Goal: Task Accomplishment & Management: Manage account settings

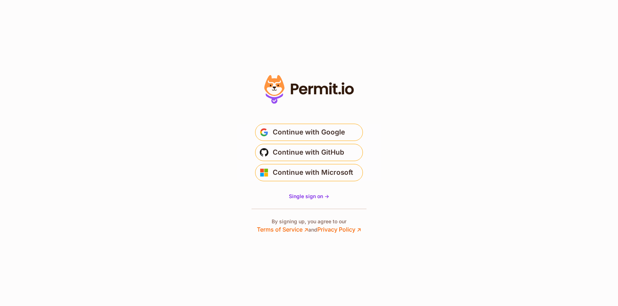
click at [290, 81] on icon at bounding box center [308, 89] width 99 height 34
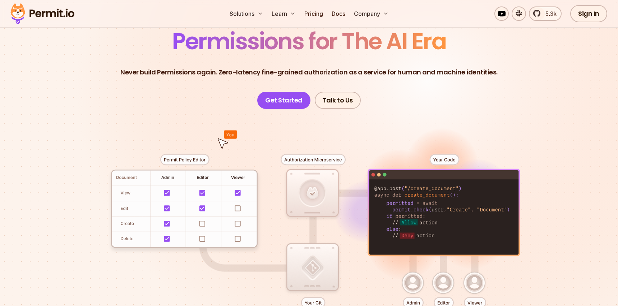
scroll to position [53, 0]
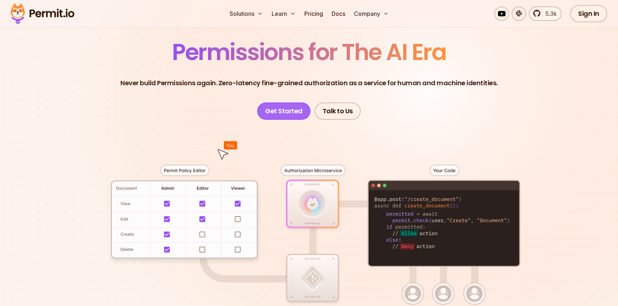
click at [267, 105] on link "Get Started" at bounding box center [283, 110] width 53 height 17
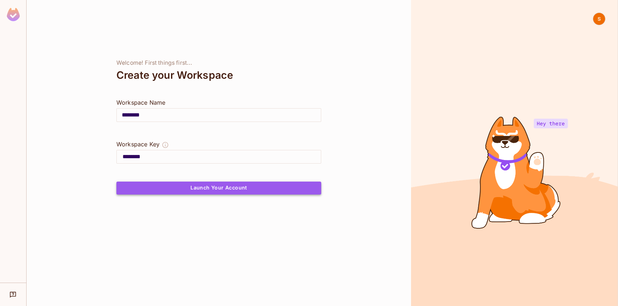
click at [228, 188] on button "Launch Your Account" at bounding box center [218, 187] width 205 height 13
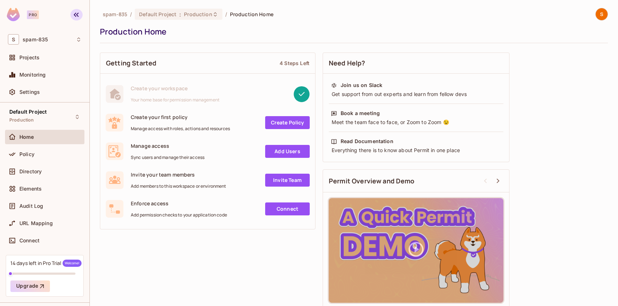
click at [74, 16] on icon "button" at bounding box center [76, 14] width 9 height 9
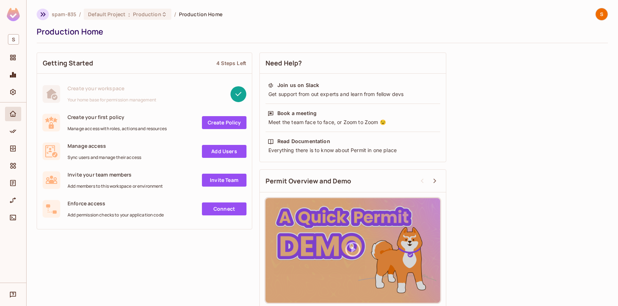
click at [39, 17] on icon "button" at bounding box center [43, 14] width 9 height 9
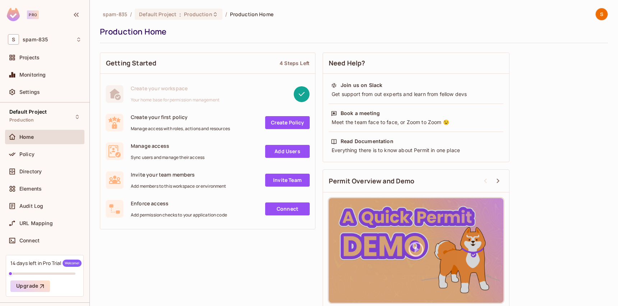
click at [31, 15] on div "Pro" at bounding box center [33, 14] width 12 height 9
click at [38, 23] on div "Pro" at bounding box center [44, 15] width 89 height 31
click at [44, 41] on span "spam-835" at bounding box center [35, 40] width 25 height 6
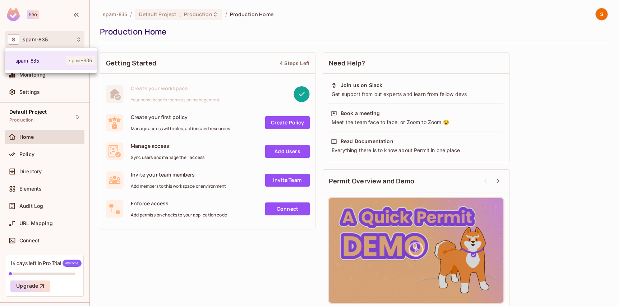
click at [36, 41] on div at bounding box center [309, 153] width 618 height 306
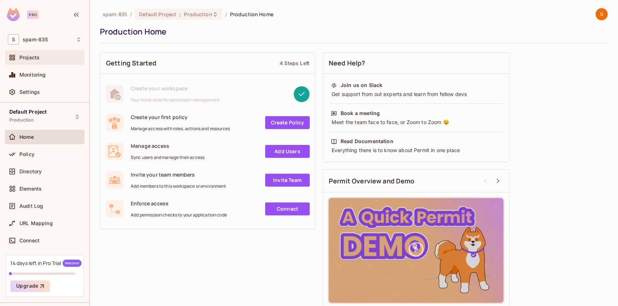
click at [35, 56] on span "Projects" at bounding box center [29, 58] width 20 height 6
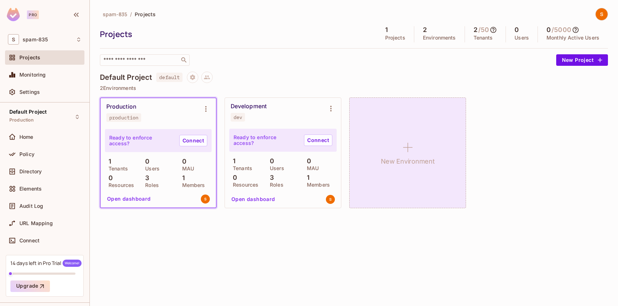
click at [386, 167] on div "New Environment" at bounding box center [407, 152] width 117 height 111
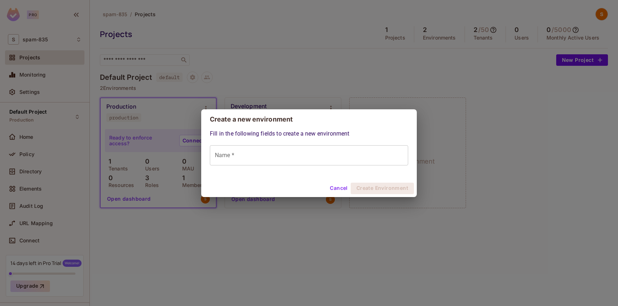
click at [336, 191] on button "Cancel" at bounding box center [338, 187] width 23 height 11
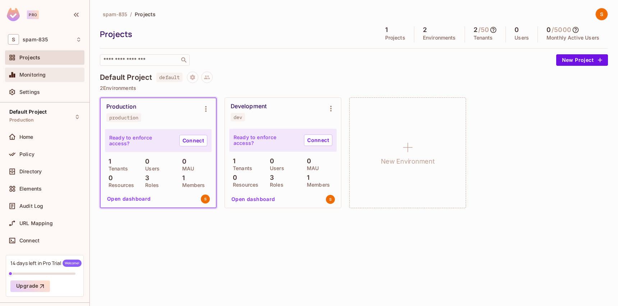
click at [38, 80] on div "Monitoring" at bounding box center [44, 74] width 79 height 14
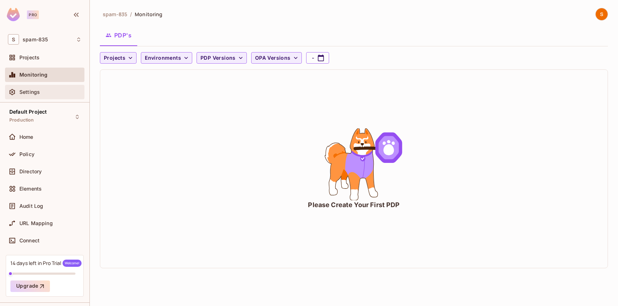
click at [36, 94] on span "Settings" at bounding box center [29, 92] width 20 height 6
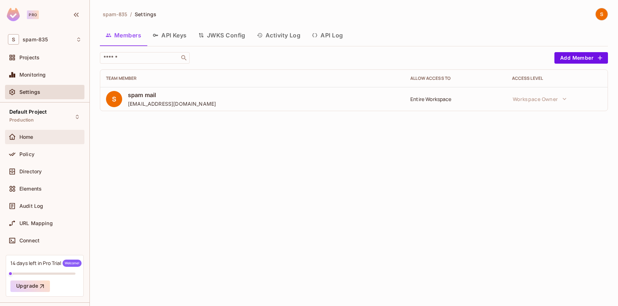
click at [43, 137] on div "Home" at bounding box center [50, 137] width 62 height 6
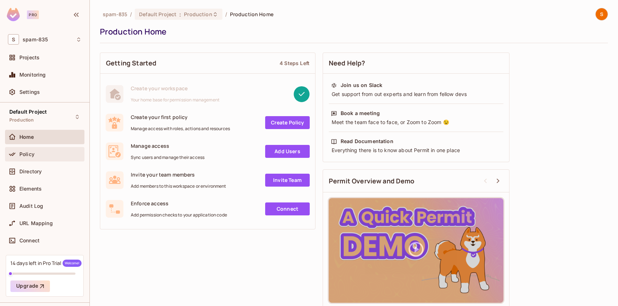
click at [46, 154] on div "Policy" at bounding box center [50, 154] width 62 height 6
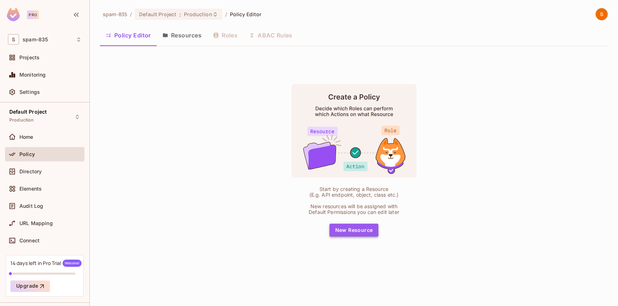
click at [344, 229] on button "New Resource" at bounding box center [353, 229] width 49 height 13
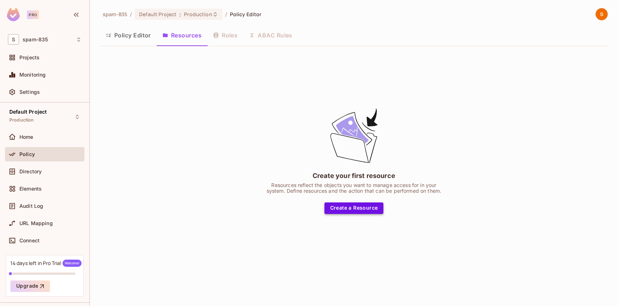
click at [328, 208] on button "Create a Resource" at bounding box center [353, 207] width 59 height 11
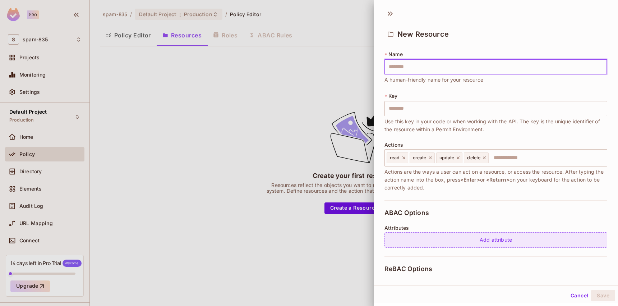
click at [471, 237] on div "Add attribute" at bounding box center [495, 239] width 223 height 15
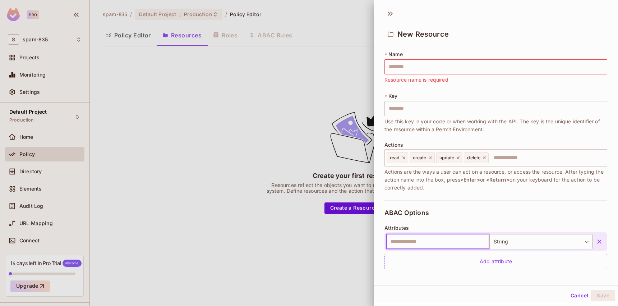
click at [439, 210] on div "ABAC Options Attributes ​ String ****** ​ Add attribute" at bounding box center [495, 239] width 223 height 78
click at [504, 238] on body "Pro S spam-835 Projects Monitoring Settings Default Project Production Home Pol…" at bounding box center [309, 153] width 618 height 306
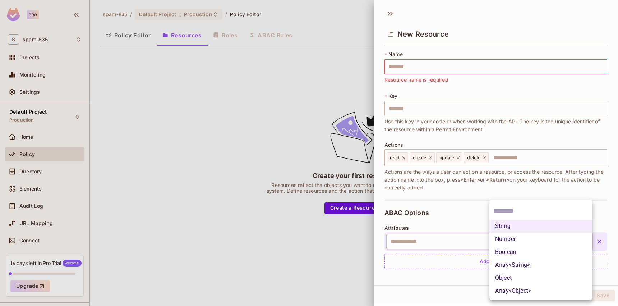
click at [441, 212] on div at bounding box center [309, 153] width 618 height 306
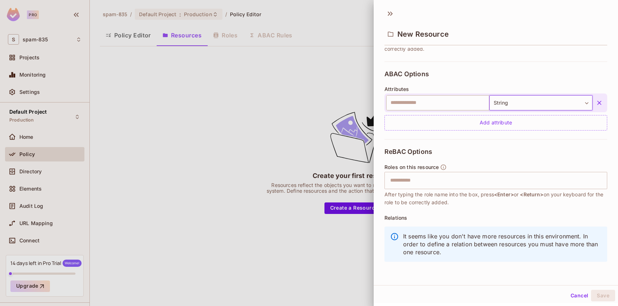
scroll to position [1, 0]
click at [578, 292] on button "Cancel" at bounding box center [578, 293] width 23 height 11
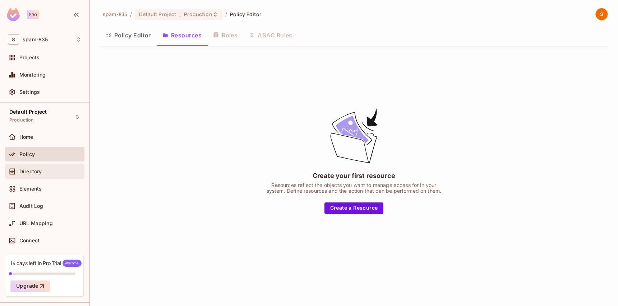
click at [54, 171] on div "Directory" at bounding box center [50, 171] width 62 height 6
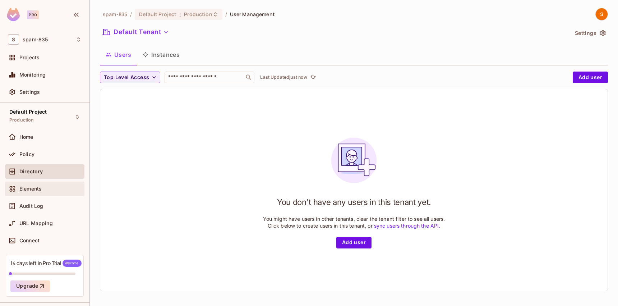
click at [38, 184] on div "Elements" at bounding box center [45, 188] width 74 height 9
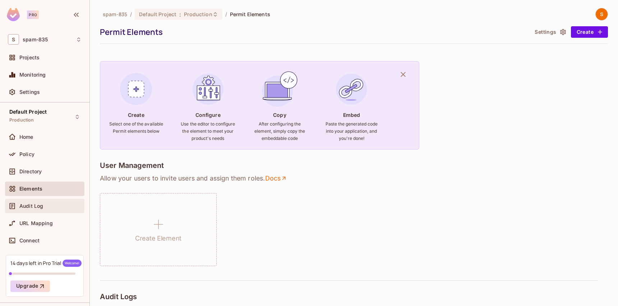
click at [37, 204] on span "Audit Log" at bounding box center [31, 206] width 24 height 6
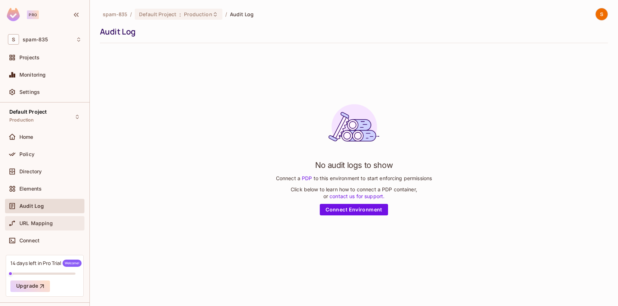
click at [45, 216] on div "URL Mapping" at bounding box center [44, 223] width 79 height 14
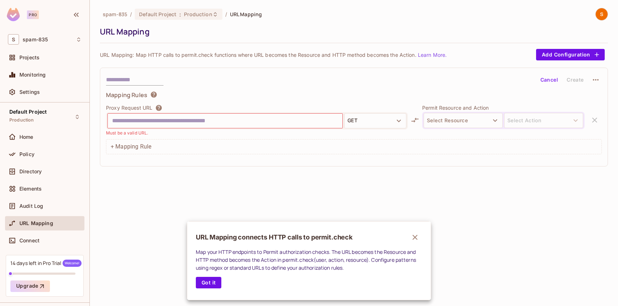
click at [28, 170] on div at bounding box center [309, 153] width 618 height 306
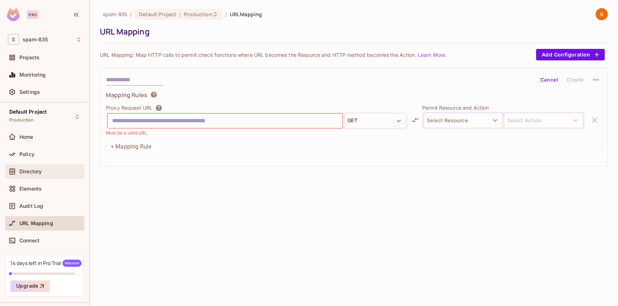
click at [23, 174] on div "Directory" at bounding box center [45, 171] width 74 height 9
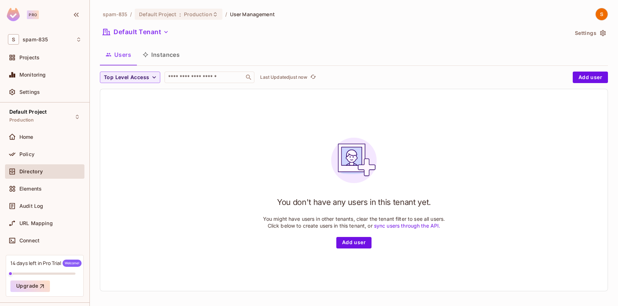
click at [28, 181] on div "Directory" at bounding box center [44, 172] width 79 height 17
click at [28, 183] on div "Elements" at bounding box center [44, 188] width 79 height 14
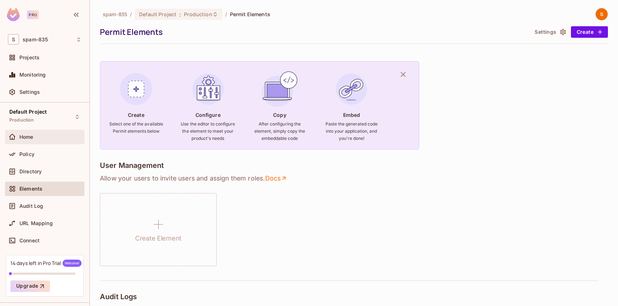
click at [32, 139] on span "Home" at bounding box center [26, 137] width 14 height 6
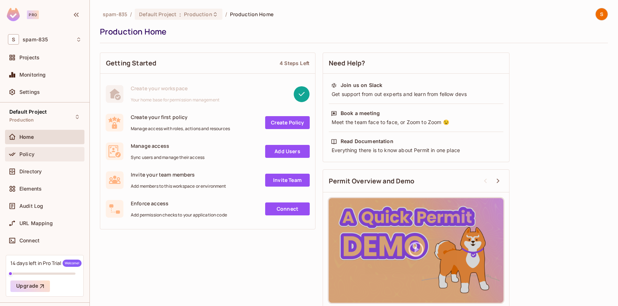
click at [28, 155] on span "Policy" at bounding box center [26, 154] width 15 height 6
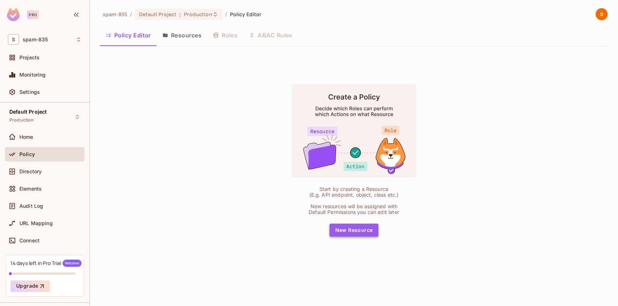
click at [350, 235] on button "New Resource" at bounding box center [353, 229] width 49 height 13
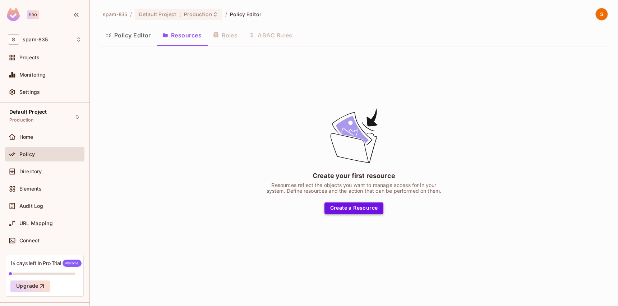
click at [345, 210] on button "Create a Resource" at bounding box center [353, 207] width 59 height 11
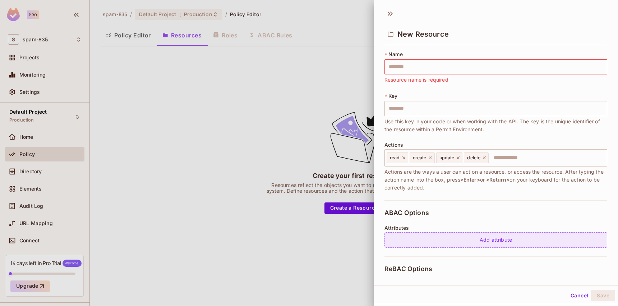
click at [404, 234] on div "Add attribute" at bounding box center [495, 239] width 223 height 15
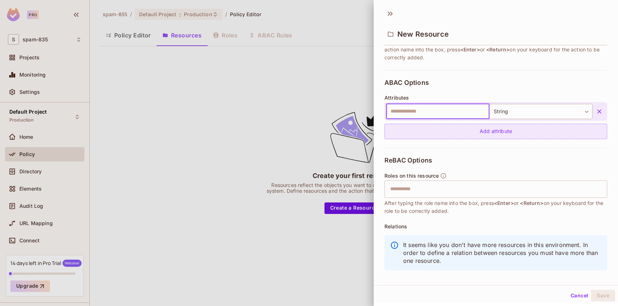
scroll to position [139, 0]
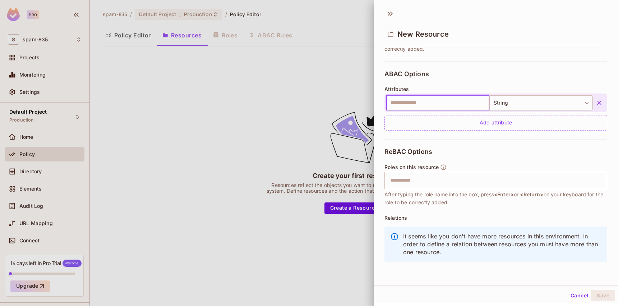
click at [253, 196] on div at bounding box center [309, 153] width 618 height 306
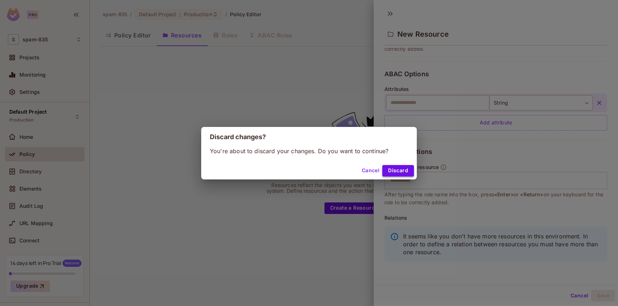
click at [400, 170] on button "Discard" at bounding box center [398, 170] width 32 height 11
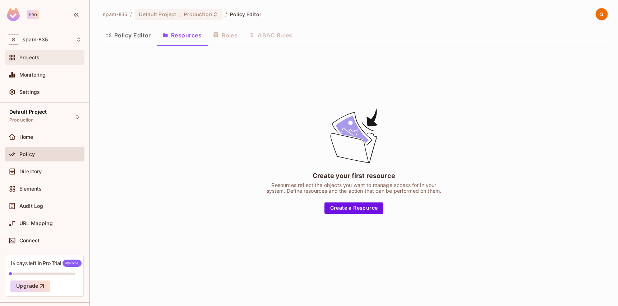
click at [39, 53] on div "Projects" at bounding box center [44, 57] width 79 height 14
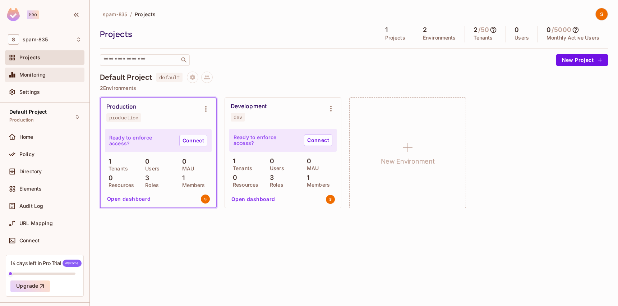
click at [35, 79] on div "Monitoring" at bounding box center [44, 74] width 79 height 14
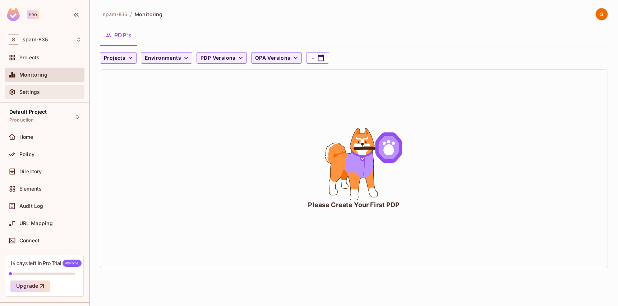
click at [40, 94] on div "Settings" at bounding box center [50, 92] width 62 height 6
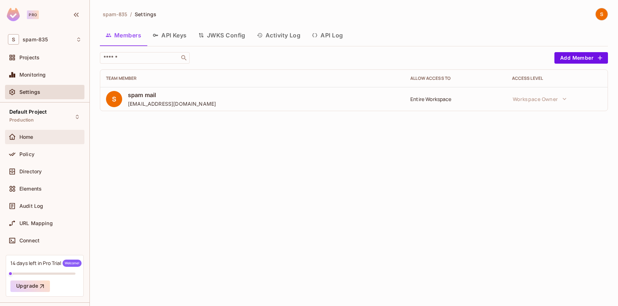
click at [44, 139] on div "Home" at bounding box center [50, 137] width 62 height 6
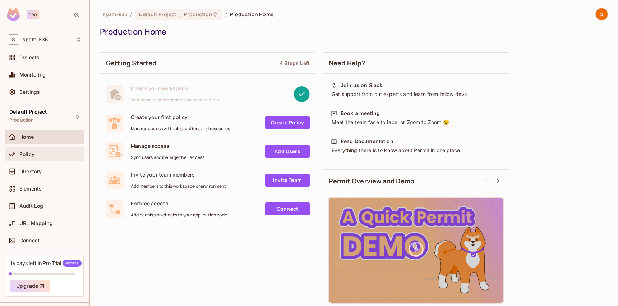
click at [44, 159] on div "Policy" at bounding box center [44, 154] width 79 height 14
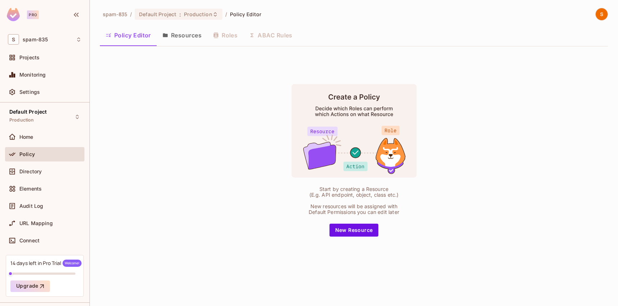
click at [226, 37] on div "Policy Editor Resources Roles ABAC Rules" at bounding box center [354, 35] width 508 height 18
click at [183, 33] on button "Resources" at bounding box center [182, 35] width 51 height 18
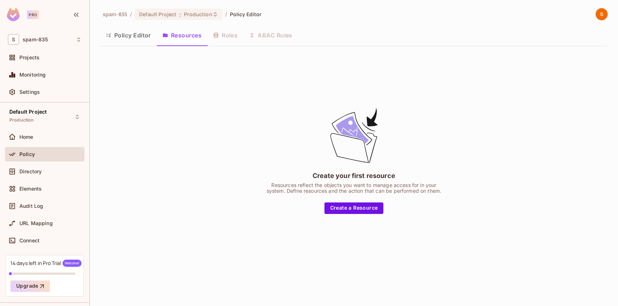
click at [121, 46] on div "Policy Editor Resources Roles ABAC Rules" at bounding box center [354, 36] width 508 height 20
click at [123, 42] on button "Policy Editor" at bounding box center [128, 35] width 57 height 18
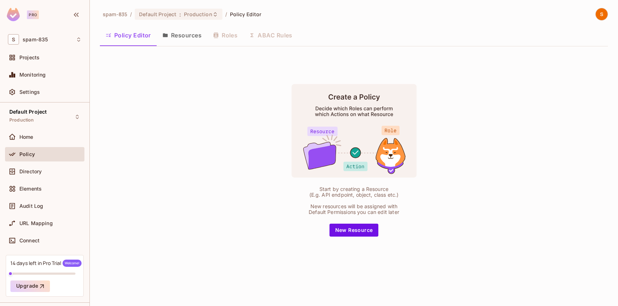
click at [227, 38] on div "Policy Editor Resources Roles ABAC Rules" at bounding box center [354, 35] width 508 height 18
click at [228, 37] on div "Policy Editor Resources Roles ABAC Rules" at bounding box center [354, 35] width 508 height 18
click at [195, 37] on button "Resources" at bounding box center [182, 35] width 51 height 18
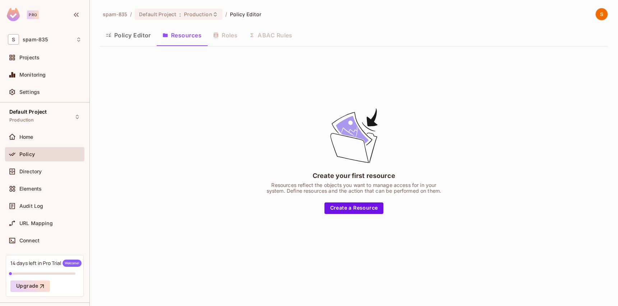
click at [241, 33] on div "Policy Editor Resources Roles ABAC Rules" at bounding box center [354, 35] width 508 height 18
click at [236, 34] on div "Policy Editor Resources Roles ABAC Rules" at bounding box center [354, 35] width 508 height 18
click at [275, 34] on div "Policy Editor Resources Roles ABAC Rules" at bounding box center [354, 35] width 508 height 18
click at [332, 210] on button "Create a Resource" at bounding box center [353, 207] width 59 height 11
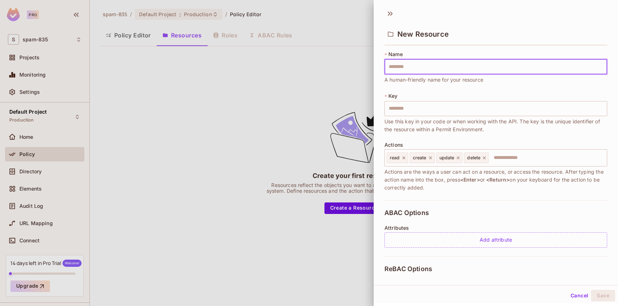
type input "*"
click at [602, 293] on button "Save" at bounding box center [603, 294] width 24 height 11
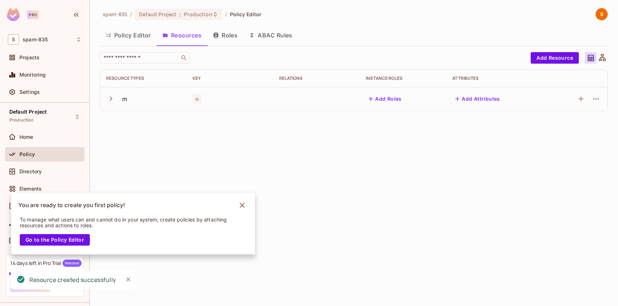
click at [232, 35] on button "Roles" at bounding box center [225, 35] width 36 height 18
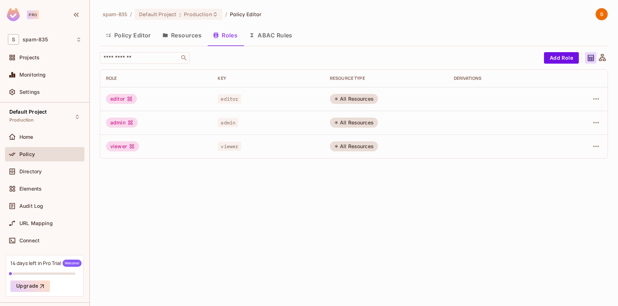
click at [603, 56] on icon at bounding box center [601, 57] width 9 height 9
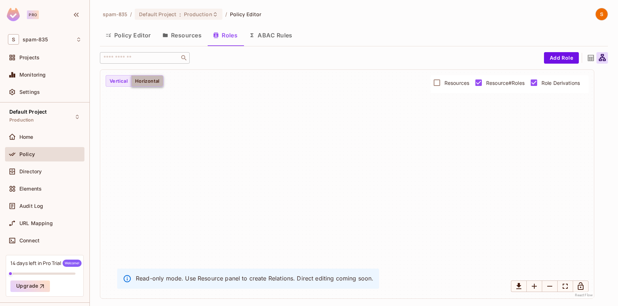
click at [140, 77] on button "Horizontal" at bounding box center [147, 80] width 32 height 11
click at [120, 83] on button "Vertical" at bounding box center [119, 80] width 26 height 11
click at [590, 62] on div at bounding box center [589, 57] width 11 height 11
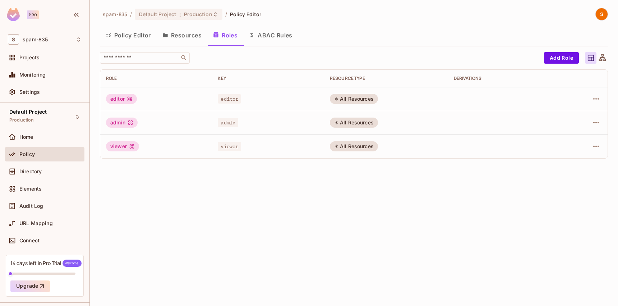
click at [597, 58] on icon at bounding box center [601, 57] width 9 height 9
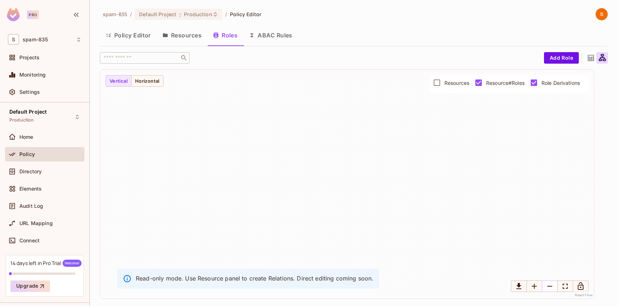
click at [548, 287] on icon "Zoom Out" at bounding box center [549, 285] width 9 height 9
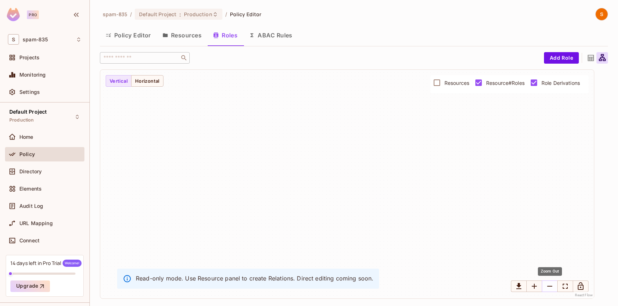
click at [548, 287] on icon "Zoom Out" at bounding box center [549, 285] width 9 height 9
click at [539, 287] on button "Zoom In" at bounding box center [534, 285] width 16 height 11
click at [566, 287] on icon "Fit View" at bounding box center [564, 285] width 9 height 9
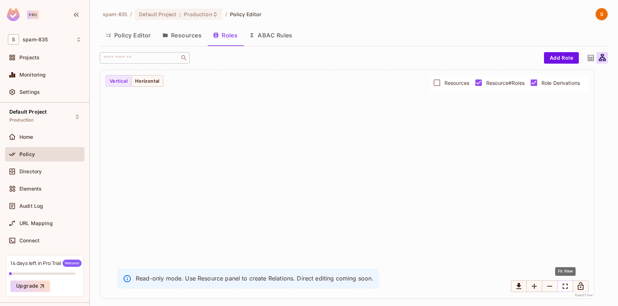
click at [566, 287] on icon "Fit View" at bounding box center [564, 285] width 9 height 9
drag, startPoint x: 383, startPoint y: 170, endPoint x: 352, endPoint y: 169, distance: 30.9
click at [352, 169] on div "m" at bounding box center [346, 184] width 493 height 228
click at [592, 57] on icon at bounding box center [590, 57] width 9 height 9
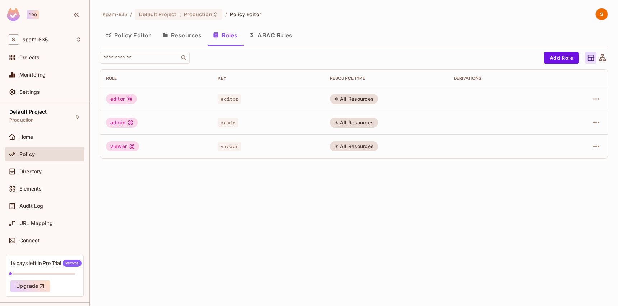
click at [264, 35] on button "ABAC Rules" at bounding box center [270, 35] width 55 height 18
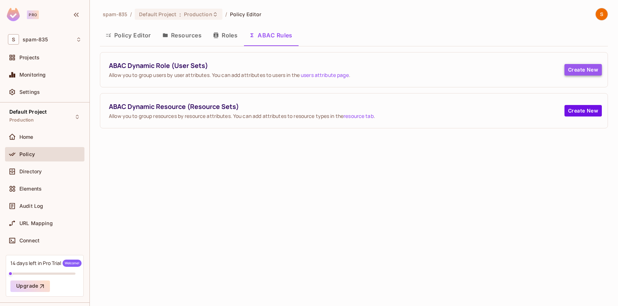
click at [585, 73] on button "Create New" at bounding box center [582, 69] width 37 height 11
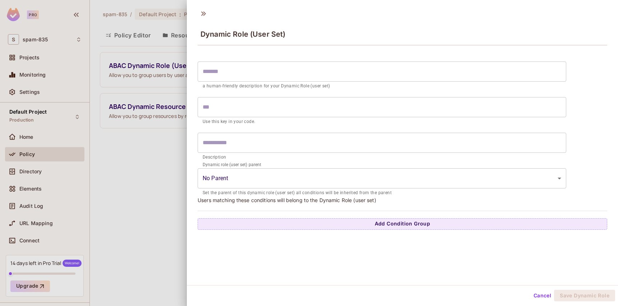
click at [132, 206] on div at bounding box center [309, 153] width 618 height 306
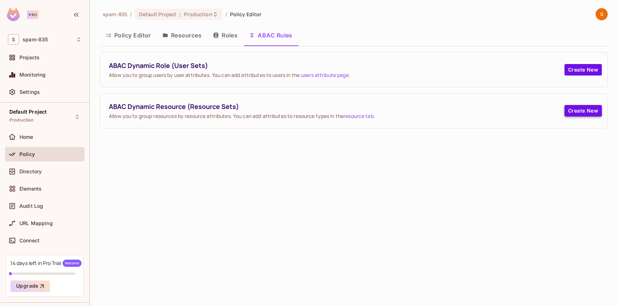
click at [578, 115] on button "Create New" at bounding box center [582, 110] width 37 height 11
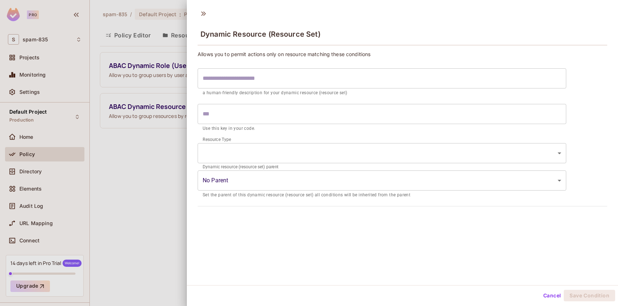
click at [205, 171] on body "Pro S spam-835 Projects Monitoring Settings Default Project Production Home Pol…" at bounding box center [309, 153] width 618 height 306
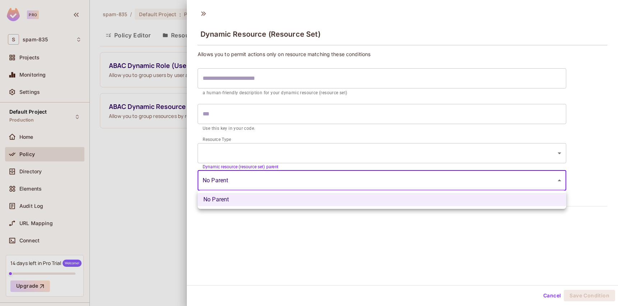
click at [161, 183] on div at bounding box center [309, 153] width 618 height 306
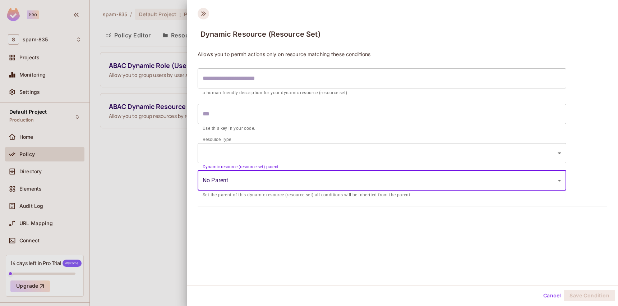
click at [203, 19] on icon at bounding box center [202, 13] width 11 height 11
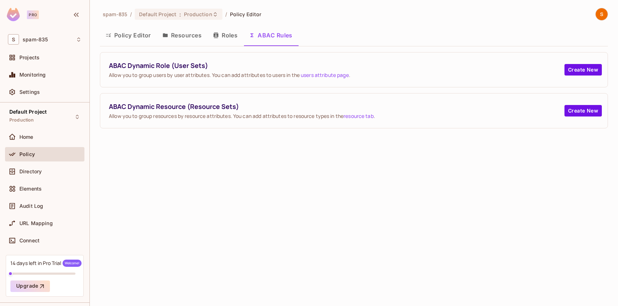
click at [228, 45] on div "Policy Editor Resources Roles ABAC Rules" at bounding box center [354, 36] width 508 height 20
click at [225, 42] on button "Roles" at bounding box center [225, 35] width 36 height 18
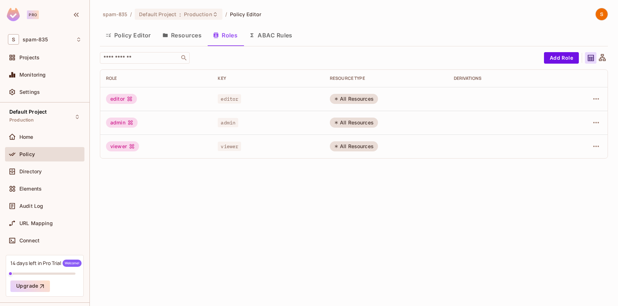
click at [186, 42] on button "Resources" at bounding box center [182, 35] width 51 height 18
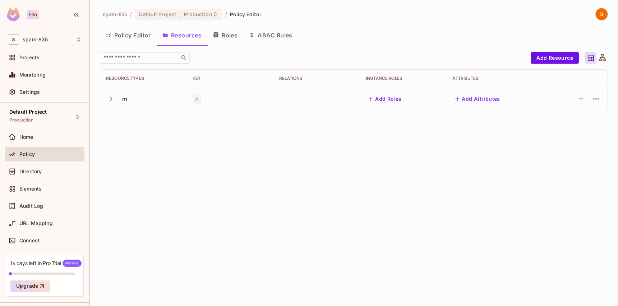
click at [131, 33] on button "Policy Editor" at bounding box center [128, 35] width 57 height 18
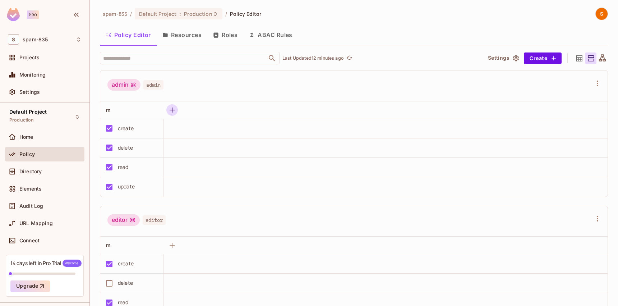
click at [171, 110] on icon "button" at bounding box center [171, 109] width 5 height 5
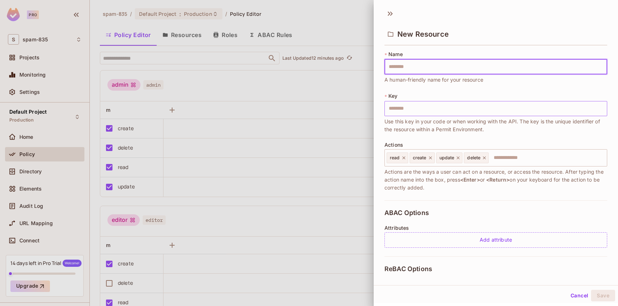
type input "*"
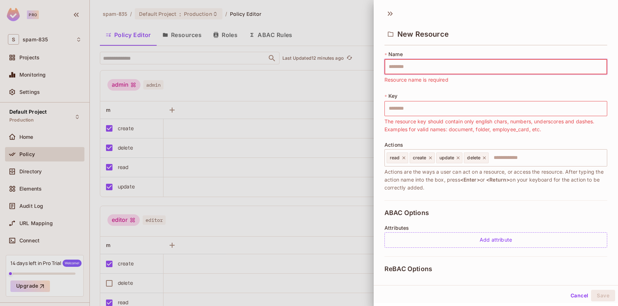
type input "*"
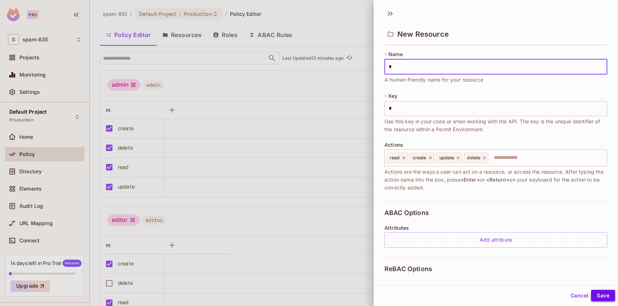
type input "*"
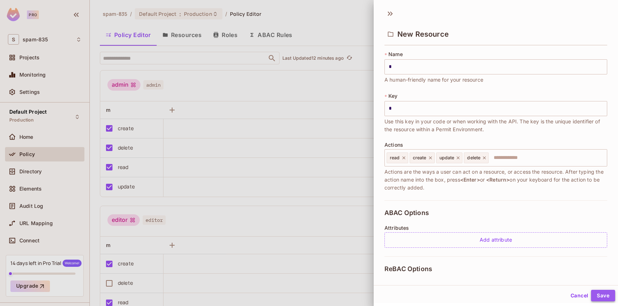
click at [602, 297] on button "Save" at bounding box center [603, 294] width 24 height 11
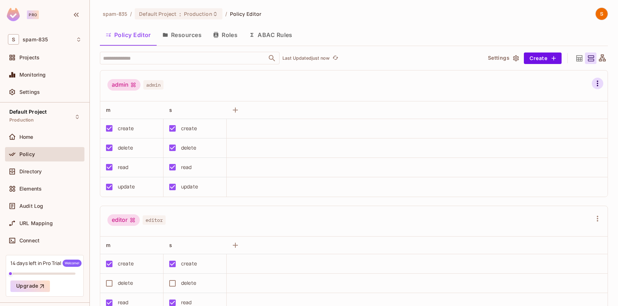
click at [596, 86] on icon "button" at bounding box center [597, 83] width 9 height 9
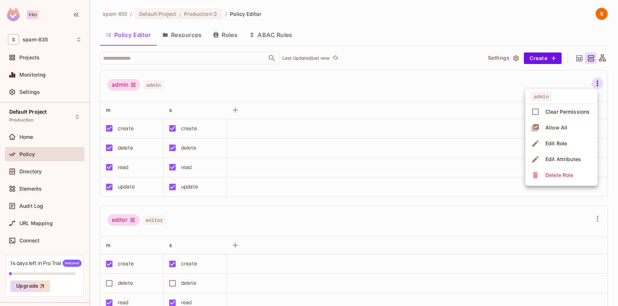
click at [598, 83] on div at bounding box center [309, 153] width 618 height 306
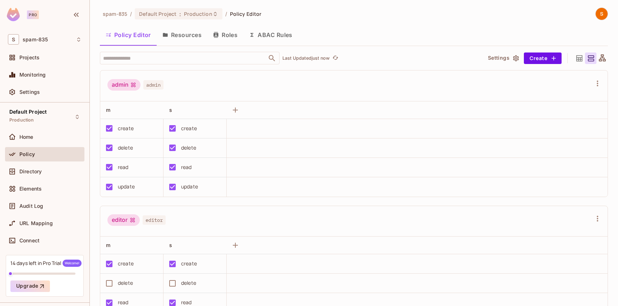
click at [178, 35] on button "Resources" at bounding box center [182, 35] width 51 height 18
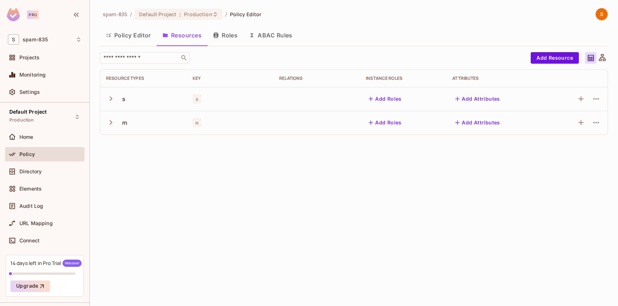
click at [127, 35] on button "Policy Editor" at bounding box center [128, 35] width 57 height 18
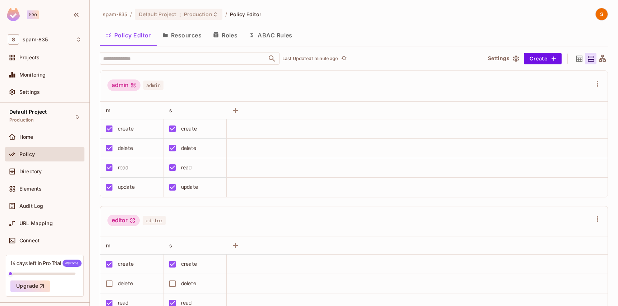
click at [128, 87] on div "admin" at bounding box center [123, 84] width 33 height 11
click at [144, 85] on span "admin" at bounding box center [153, 84] width 20 height 9
click at [187, 32] on button "Resources" at bounding box center [182, 35] width 51 height 18
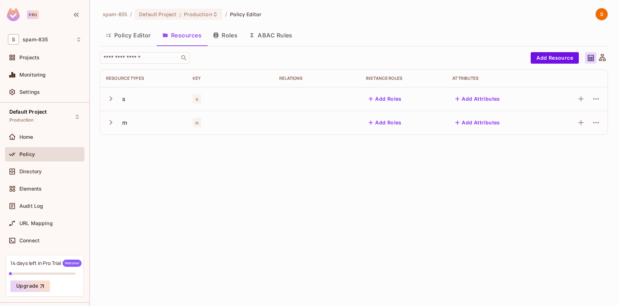
click at [108, 95] on icon "button" at bounding box center [111, 99] width 10 height 10
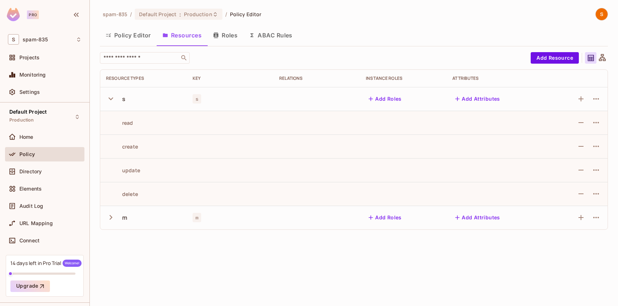
click at [111, 96] on icon "button" at bounding box center [111, 99] width 10 height 10
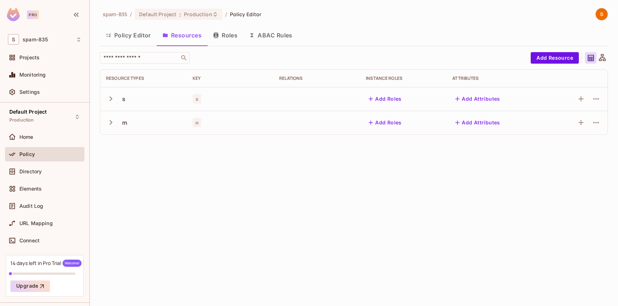
click at [111, 96] on icon "button" at bounding box center [111, 99] width 10 height 10
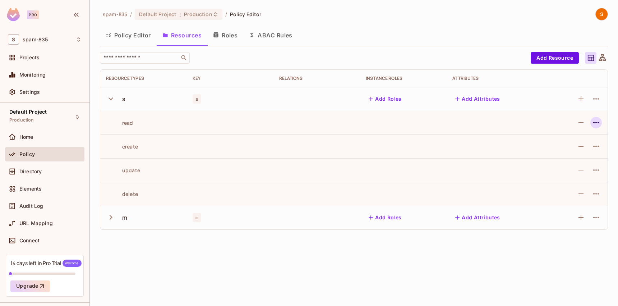
click at [596, 120] on icon "button" at bounding box center [595, 122] width 9 height 9
click at [596, 120] on div at bounding box center [309, 153] width 618 height 306
click at [217, 35] on icon "button" at bounding box center [215, 35] width 5 height 6
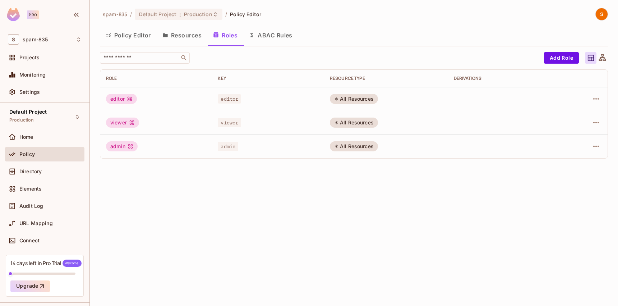
click at [275, 31] on button "ABAC Rules" at bounding box center [270, 35] width 55 height 18
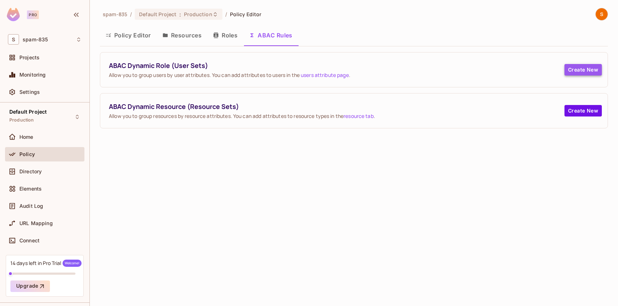
click at [593, 66] on button "Create New" at bounding box center [582, 69] width 37 height 11
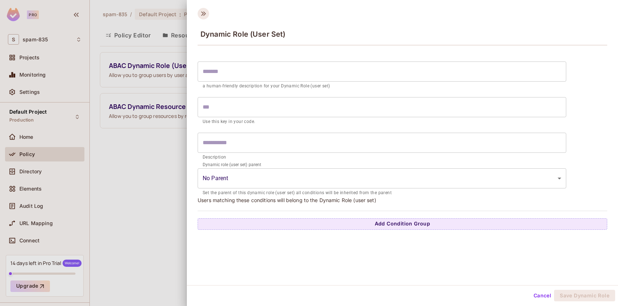
click at [203, 13] on icon at bounding box center [203, 13] width 5 height 4
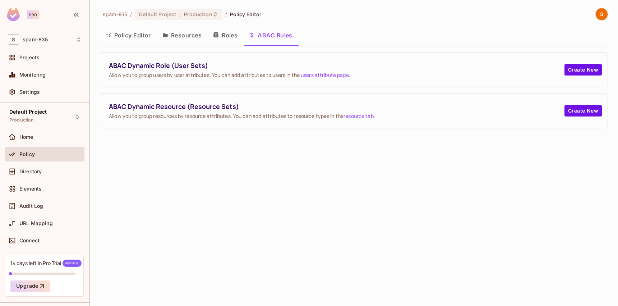
click at [104, 34] on button "Policy Editor" at bounding box center [128, 35] width 57 height 18
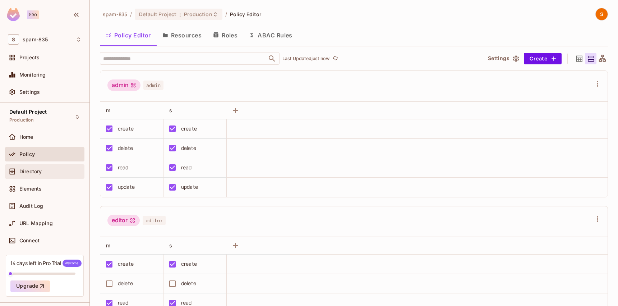
click at [32, 177] on div "Directory" at bounding box center [44, 171] width 79 height 14
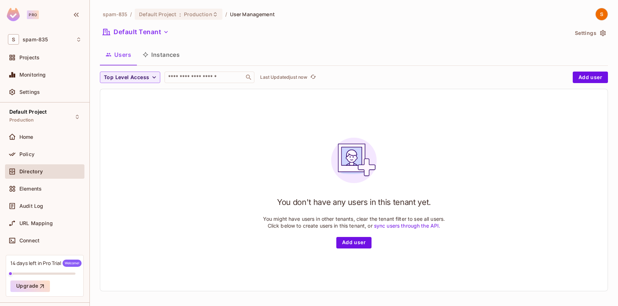
click at [165, 57] on button "Instances" at bounding box center [161, 55] width 48 height 18
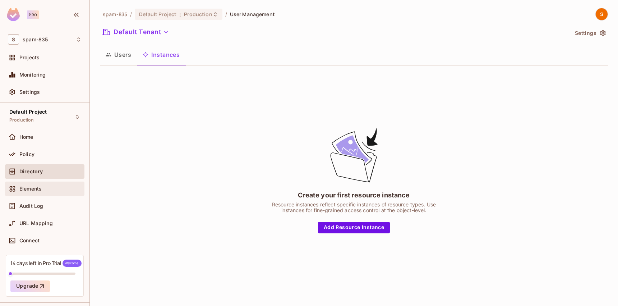
click at [50, 188] on div "Elements" at bounding box center [50, 189] width 62 height 6
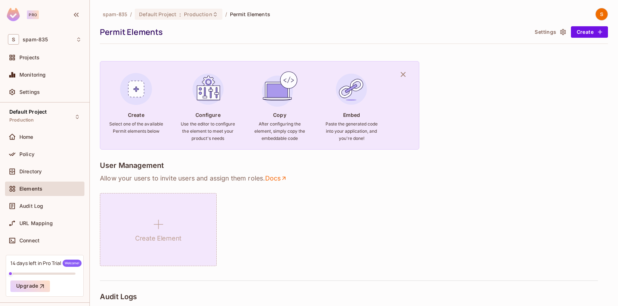
click at [139, 234] on h1 "Create Element" at bounding box center [158, 238] width 46 height 11
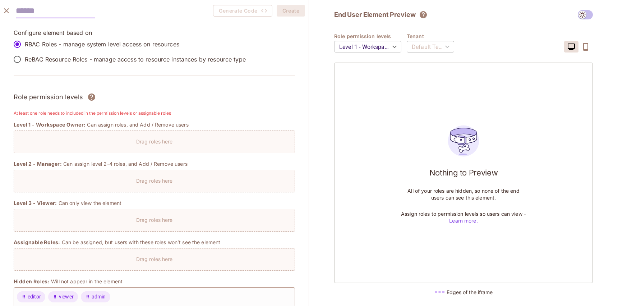
click at [9, 11] on icon "close" at bounding box center [6, 10] width 9 height 9
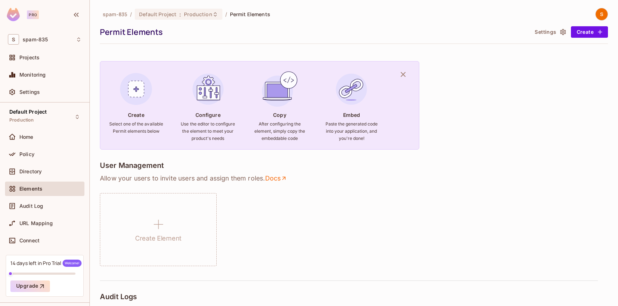
click at [127, 123] on h6 "Select one of the available Permit elements below" at bounding box center [136, 127] width 55 height 14
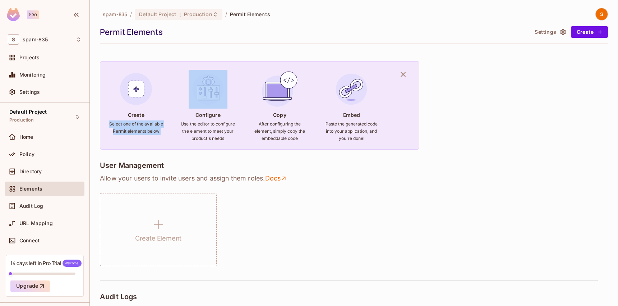
click at [127, 123] on h6 "Select one of the available Permit elements below" at bounding box center [136, 127] width 55 height 14
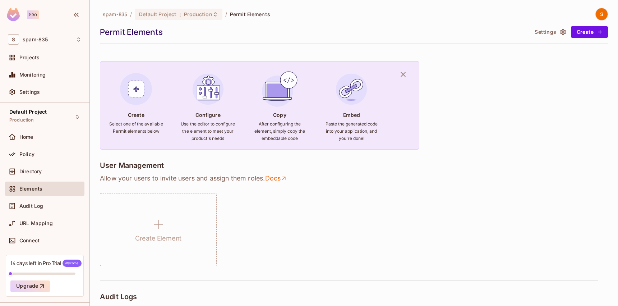
click at [209, 131] on h6 "Use the editor to configure the element to meet your product's needs" at bounding box center [208, 131] width 55 height 22
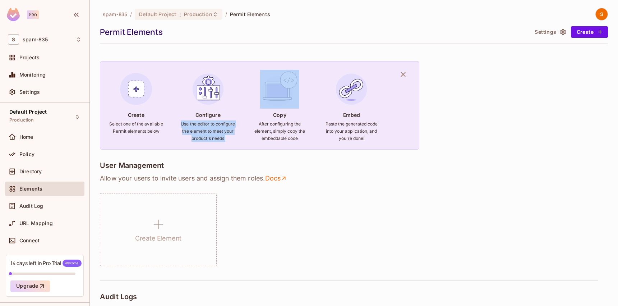
click at [209, 131] on h6 "Use the editor to configure the element to meet your product's needs" at bounding box center [208, 131] width 55 height 22
click at [209, 142] on h6 "Use the editor to configure the element to meet your product's needs" at bounding box center [208, 131] width 55 height 22
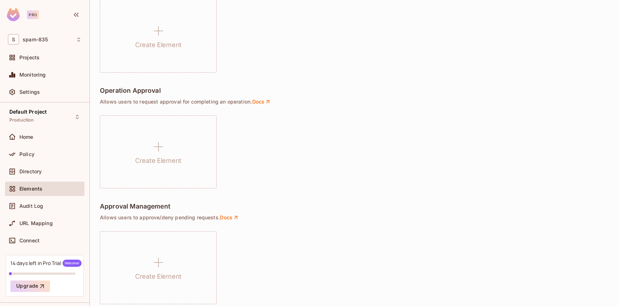
scroll to position [494, 0]
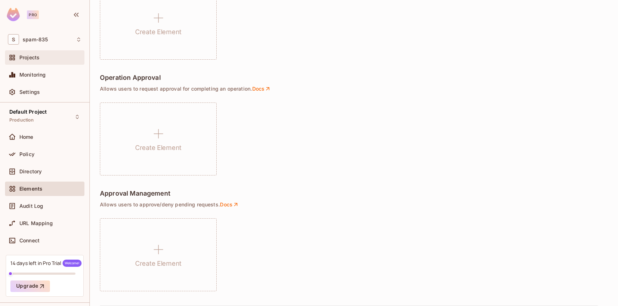
click at [32, 59] on span "Projects" at bounding box center [29, 58] width 20 height 6
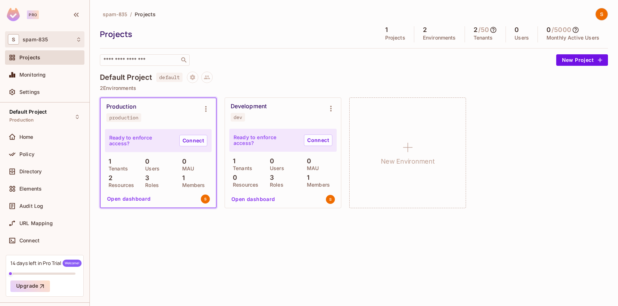
click at [64, 43] on div "S spam-835" at bounding box center [45, 39] width 74 height 10
click at [64, 43] on div at bounding box center [309, 153] width 618 height 306
click at [548, 101] on div "Production production Ready to enforce access? Connect 1 Tenants 0 Users 0 MAU …" at bounding box center [354, 152] width 508 height 111
click at [205, 110] on icon "Environment settings" at bounding box center [205, 108] width 9 height 9
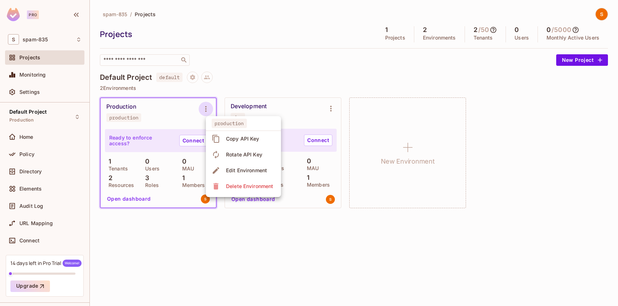
click at [205, 110] on div at bounding box center [309, 153] width 618 height 306
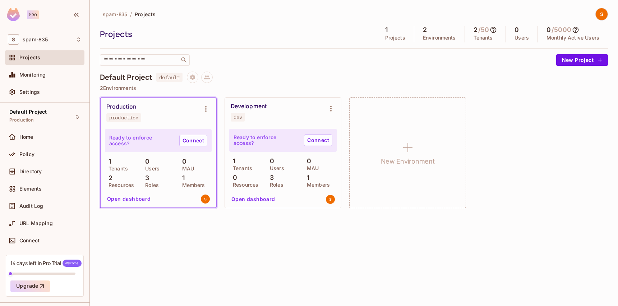
click at [243, 237] on div "spam-835 / Projects Projects 1 Projects 2 Environments 2 / 50 Tenants 0 Users 0…" at bounding box center [354, 153] width 528 height 306
click at [73, 20] on div at bounding box center [76, 14] width 12 height 11
click at [74, 18] on icon "button" at bounding box center [76, 14] width 9 height 9
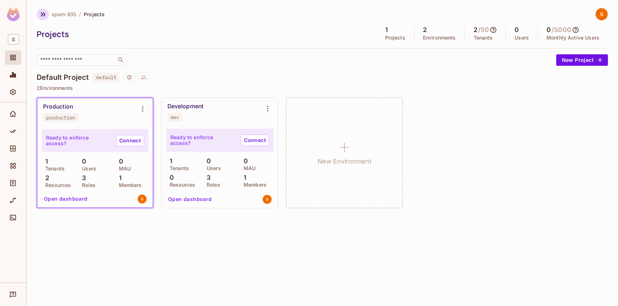
click at [46, 12] on icon "button" at bounding box center [43, 14] width 9 height 9
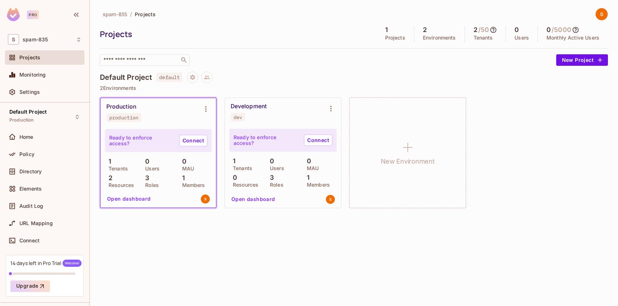
click at [80, 10] on div at bounding box center [76, 14] width 12 height 11
click at [78, 12] on icon "button" at bounding box center [76, 14] width 9 height 9
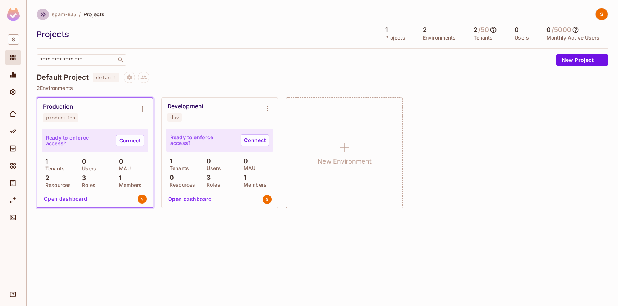
click at [40, 10] on icon "button" at bounding box center [43, 14] width 9 height 9
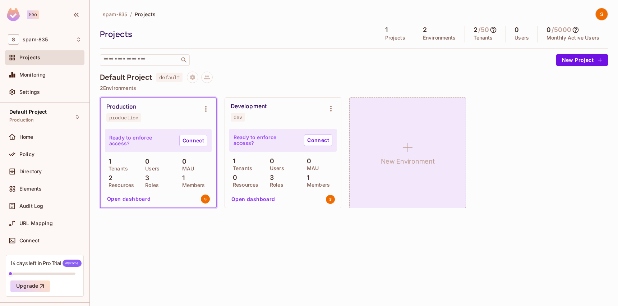
click at [420, 152] on div "New Environment" at bounding box center [407, 152] width 117 height 111
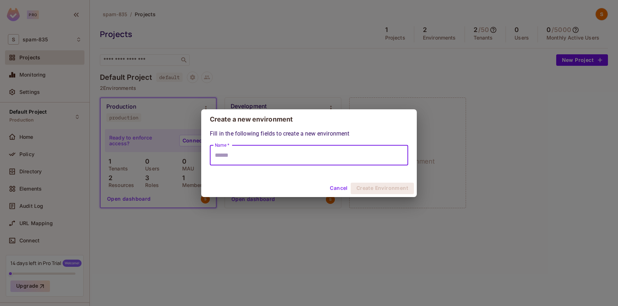
click at [293, 148] on input "Name *" at bounding box center [309, 155] width 198 height 20
type input "**"
click at [370, 184] on button "Create Environment" at bounding box center [381, 187] width 63 height 11
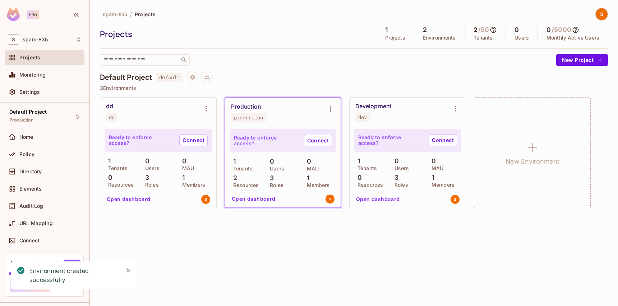
click at [183, 115] on div "dd dd" at bounding box center [152, 112] width 93 height 19
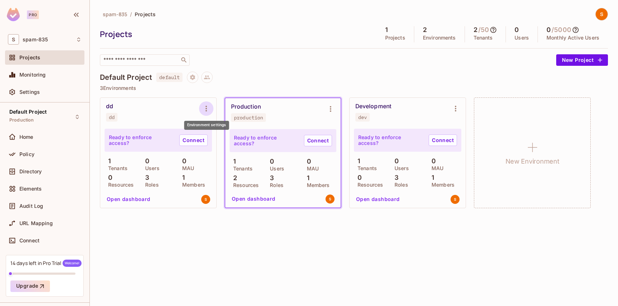
click at [210, 111] on button "Environment settings" at bounding box center [206, 108] width 14 height 14
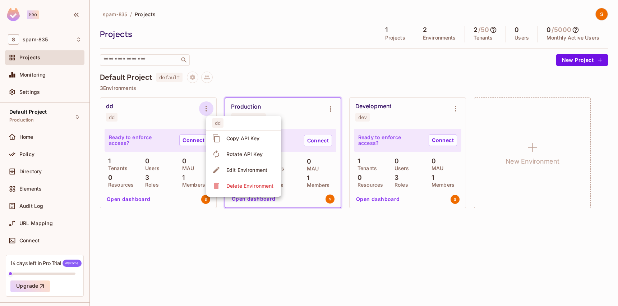
click at [205, 111] on div at bounding box center [309, 153] width 618 height 306
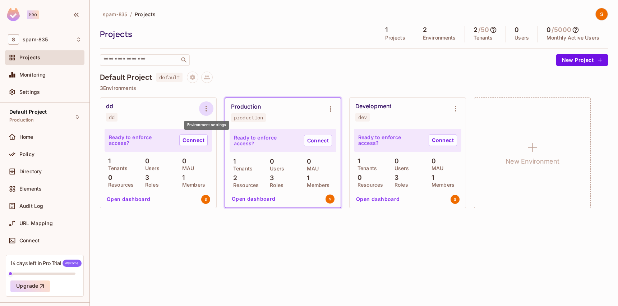
click at [209, 112] on icon "Environment settings" at bounding box center [206, 108] width 9 height 9
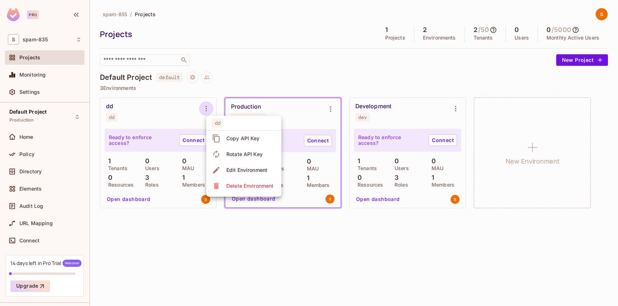
click at [237, 170] on div "Edit Environment" at bounding box center [246, 169] width 41 height 7
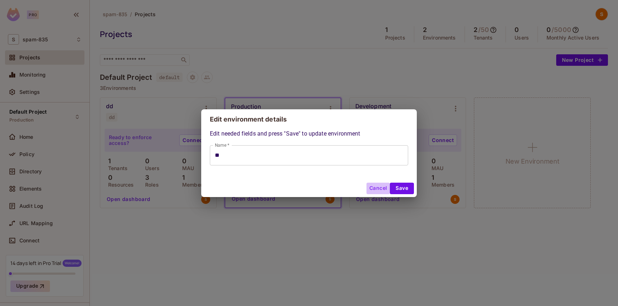
click at [376, 188] on button "Cancel" at bounding box center [377, 187] width 23 height 11
type input "**"
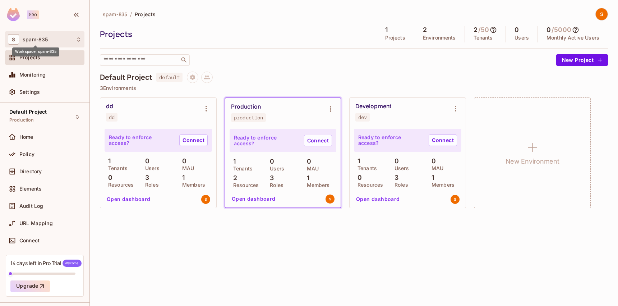
click at [42, 39] on span "spam-835" at bounding box center [35, 40] width 25 height 6
click at [42, 39] on div at bounding box center [309, 153] width 618 height 306
click at [29, 157] on div "Policy" at bounding box center [45, 154] width 74 height 9
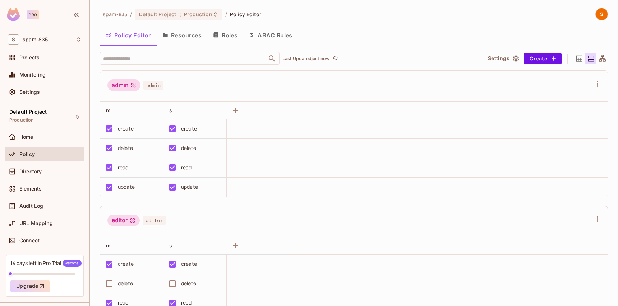
click at [176, 35] on button "Resources" at bounding box center [182, 35] width 51 height 18
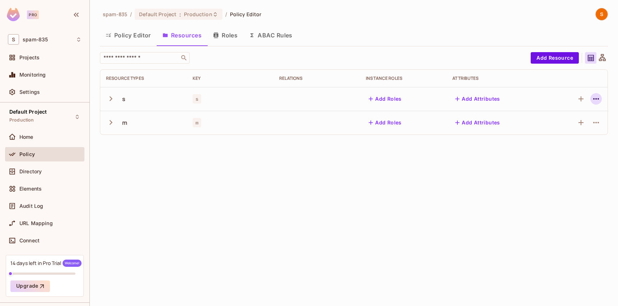
click at [593, 100] on icon "button" at bounding box center [595, 98] width 9 height 9
click at [571, 147] on span "Delete Resource" at bounding box center [567, 142] width 44 height 11
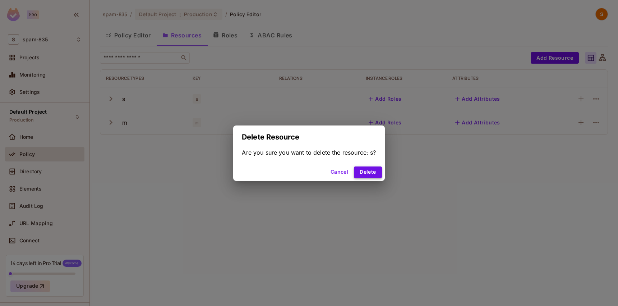
click at [362, 169] on button "Delete" at bounding box center [368, 171] width 28 height 11
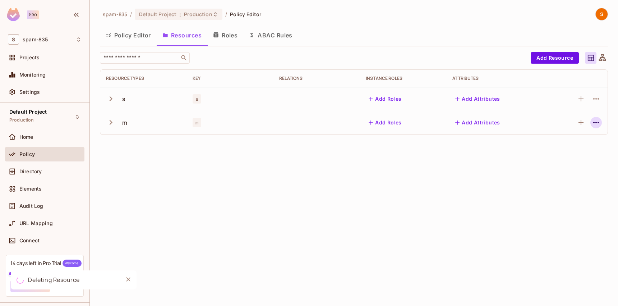
click at [591, 124] on icon "button" at bounding box center [595, 122] width 9 height 9
click at [558, 169] on div "Delete Resource" at bounding box center [568, 166] width 40 height 7
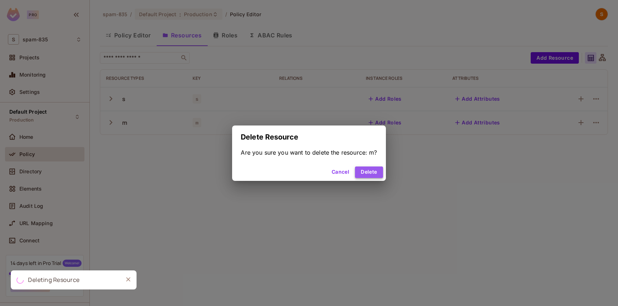
click at [356, 170] on button "Delete" at bounding box center [369, 171] width 28 height 11
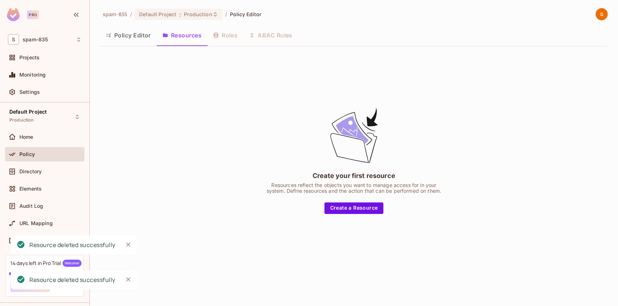
click at [117, 32] on button "Policy Editor" at bounding box center [128, 35] width 57 height 18
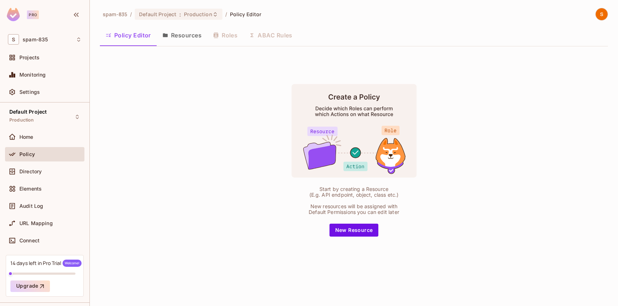
click at [191, 37] on button "Resources" at bounding box center [182, 35] width 51 height 18
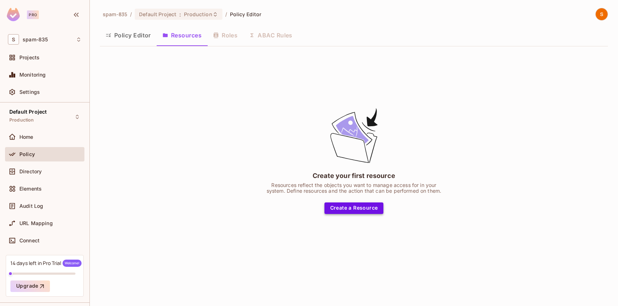
click at [369, 210] on button "Create a Resource" at bounding box center [353, 207] width 59 height 11
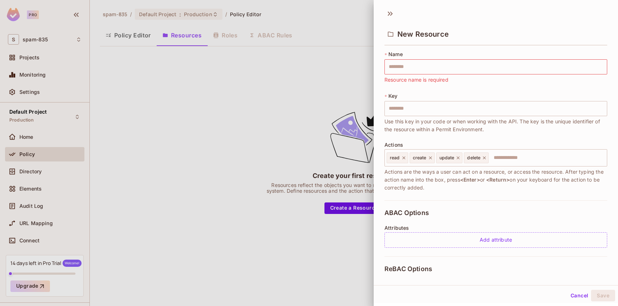
click at [421, 189] on span "Actions are the ways a user can act on a resource, or access the resource. Afte…" at bounding box center [495, 180] width 223 height 24
click at [402, 54] on div "* Name ​ Resource name is required" at bounding box center [495, 67] width 223 height 33
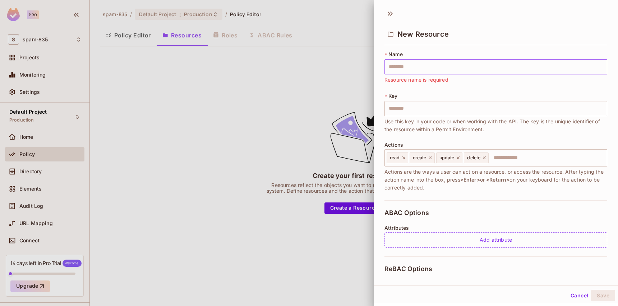
click at [409, 62] on input "text" at bounding box center [495, 66] width 223 height 15
click at [407, 54] on div "* Name ​ Resource name is required" at bounding box center [495, 67] width 223 height 33
click at [407, 61] on input "text" at bounding box center [495, 66] width 223 height 15
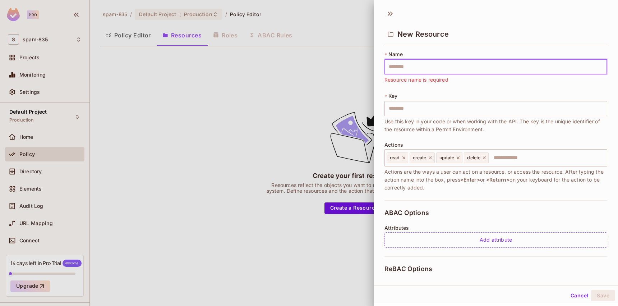
type input "*"
click at [439, 108] on input "*" at bounding box center [495, 108] width 223 height 15
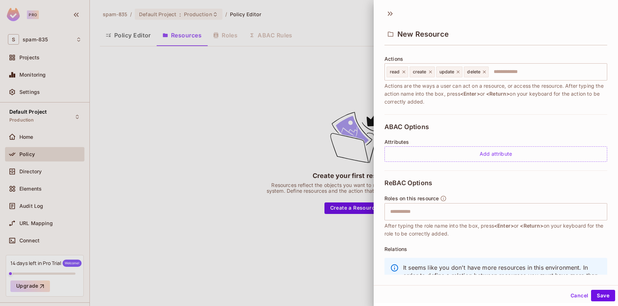
scroll to position [94, 0]
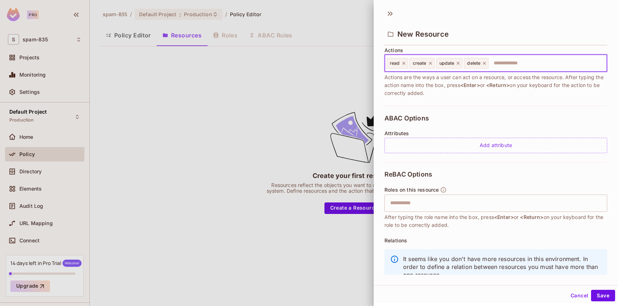
click at [515, 67] on input "text" at bounding box center [546, 63] width 115 height 14
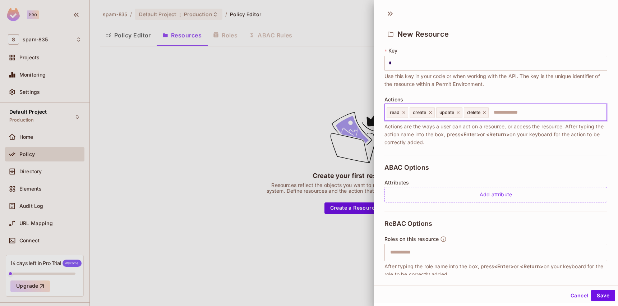
scroll to position [51, 0]
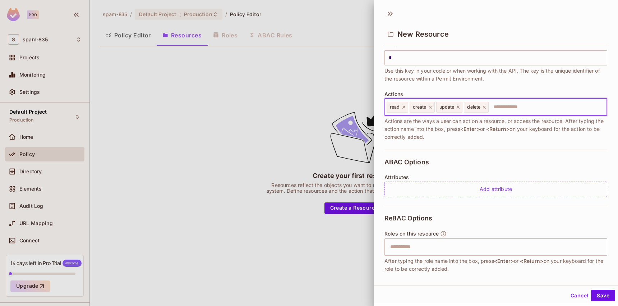
click at [408, 185] on div "Add attribute" at bounding box center [495, 188] width 223 height 15
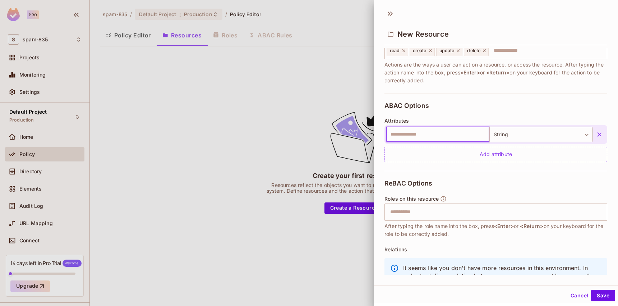
scroll to position [114, 0]
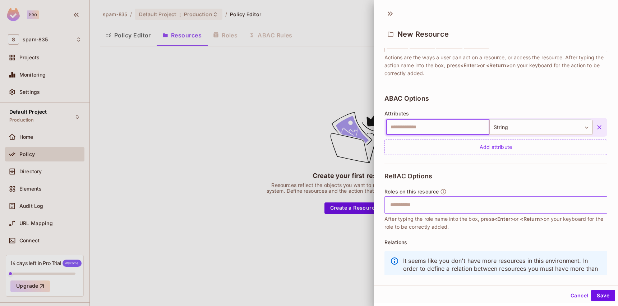
click at [458, 206] on input "text" at bounding box center [495, 204] width 218 height 14
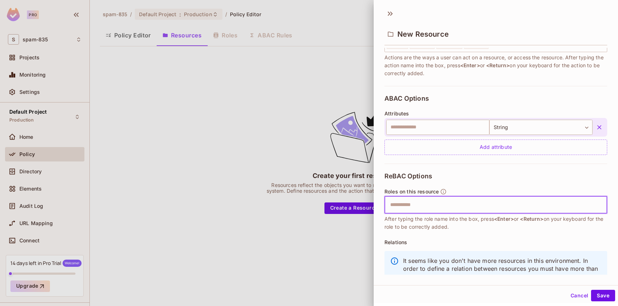
click at [406, 209] on input "text" at bounding box center [495, 204] width 218 height 14
click at [449, 163] on div "ReBAC Options Roles on this resource ​ After typing the role name into the box,…" at bounding box center [495, 230] width 223 height 135
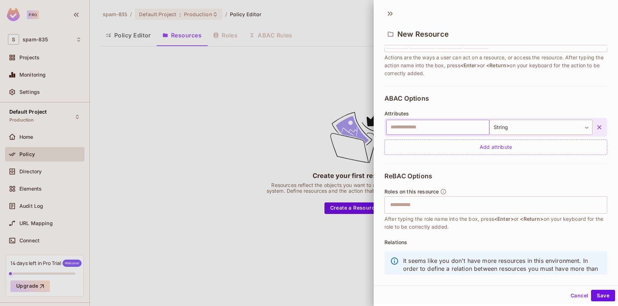
click at [455, 124] on input "text" at bounding box center [437, 127] width 103 height 15
type input "****"
click at [510, 92] on div "ABAC Options Attributes **** ​ String ****** ​ Add attribute" at bounding box center [495, 125] width 223 height 78
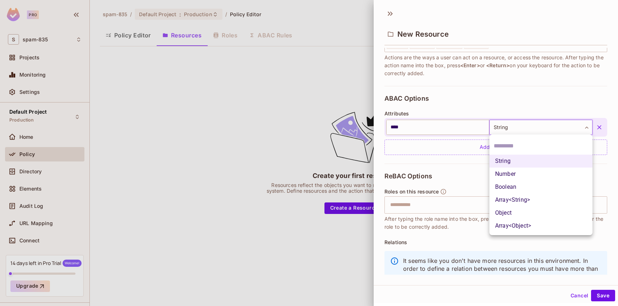
click at [540, 121] on body "Pro S spam-835 Projects Monitoring Settings Default Project Production Home Pol…" at bounding box center [309, 153] width 618 height 306
click at [516, 105] on div at bounding box center [309, 153] width 618 height 306
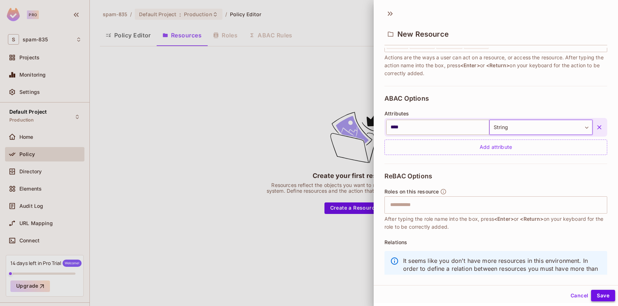
click at [602, 298] on button "Save" at bounding box center [603, 294] width 24 height 11
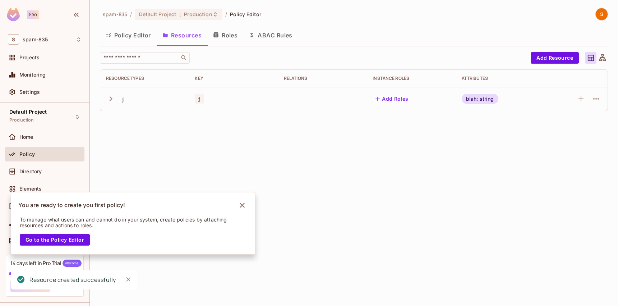
click at [112, 97] on icon "button" at bounding box center [111, 99] width 10 height 10
click at [244, 206] on icon "Notifications Alt+T" at bounding box center [241, 204] width 5 height 5
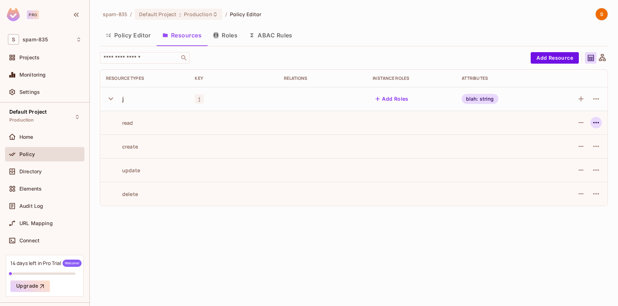
click at [595, 124] on icon "button" at bounding box center [595, 122] width 9 height 9
click at [597, 121] on div at bounding box center [309, 153] width 618 height 306
click at [132, 38] on button "Policy Editor" at bounding box center [128, 35] width 57 height 18
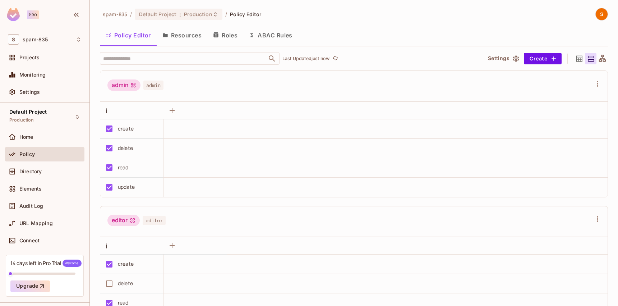
click at [582, 59] on icon at bounding box center [579, 58] width 6 height 6
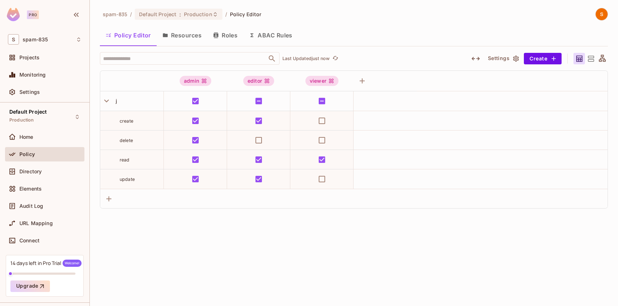
click at [587, 60] on icon at bounding box center [590, 59] width 6 height 6
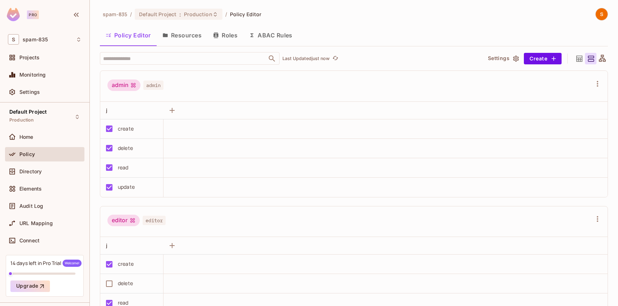
click at [580, 58] on icon at bounding box center [579, 58] width 6 height 6
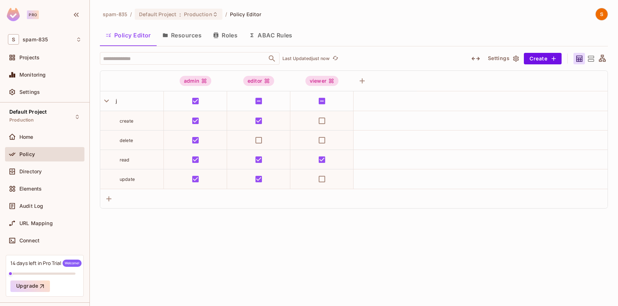
click at [602, 61] on icon at bounding box center [601, 58] width 9 height 9
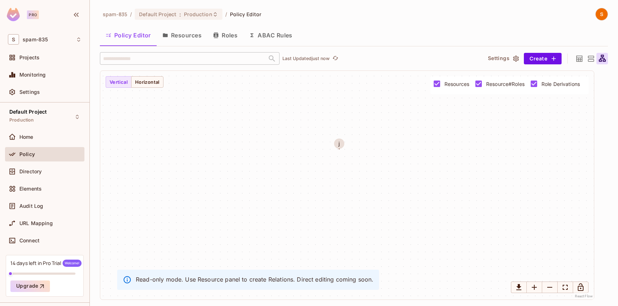
drag, startPoint x: 390, startPoint y: 201, endPoint x: 364, endPoint y: 160, distance: 48.3
click at [364, 160] on div "j" at bounding box center [346, 185] width 493 height 228
click at [591, 58] on icon at bounding box center [590, 58] width 9 height 9
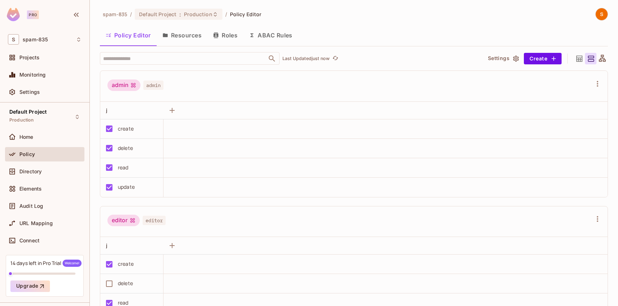
click at [608, 57] on div "spam-835 / Default Project : Production / Policy Editor Policy Editor Resources…" at bounding box center [354, 153] width 528 height 306
click at [605, 57] on icon at bounding box center [601, 58] width 9 height 9
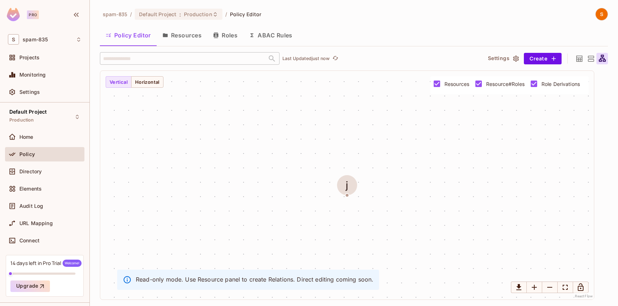
click at [594, 59] on icon at bounding box center [590, 58] width 9 height 9
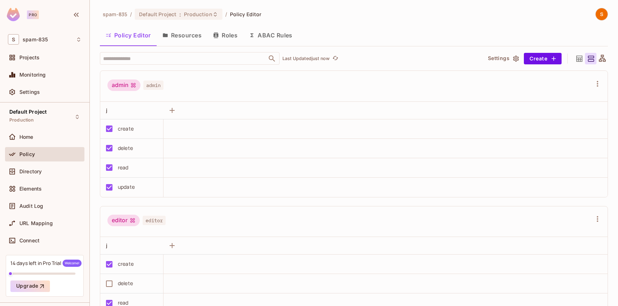
click at [578, 59] on icon at bounding box center [579, 58] width 6 height 6
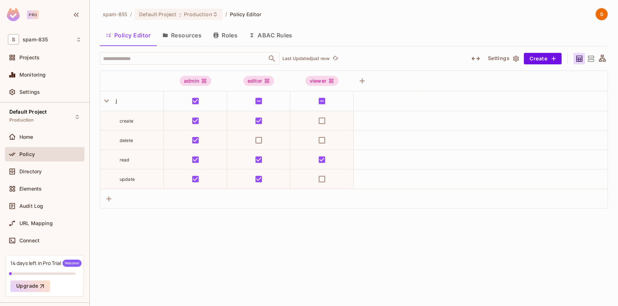
click at [600, 59] on icon at bounding box center [601, 58] width 7 height 7
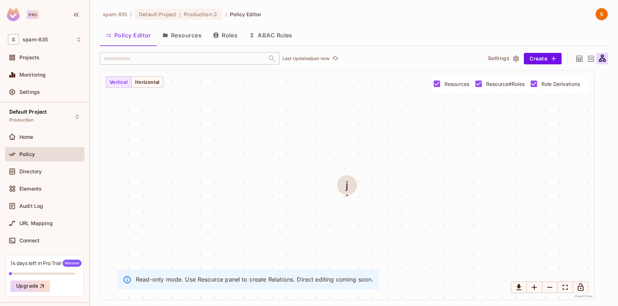
click at [590, 59] on icon at bounding box center [590, 58] width 9 height 9
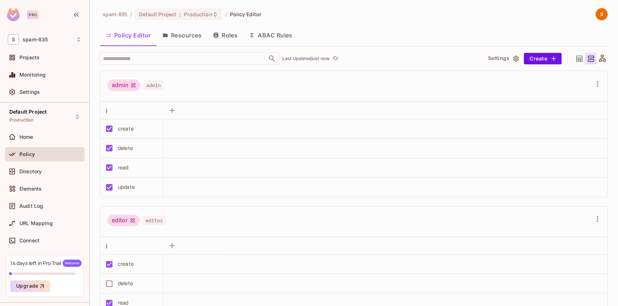
click at [580, 59] on icon at bounding box center [578, 58] width 9 height 9
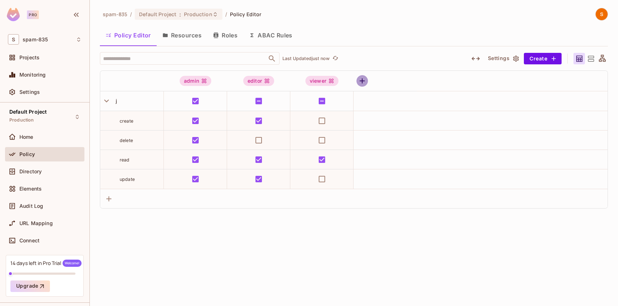
click at [363, 78] on icon "button" at bounding box center [362, 80] width 9 height 9
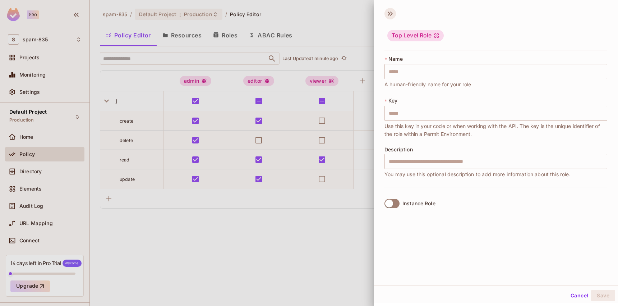
click at [388, 14] on icon at bounding box center [389, 13] width 11 height 11
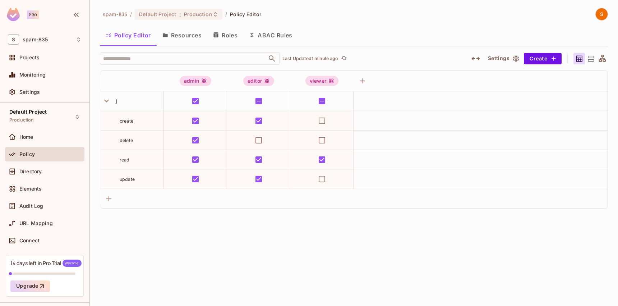
click at [601, 61] on icon at bounding box center [601, 58] width 9 height 9
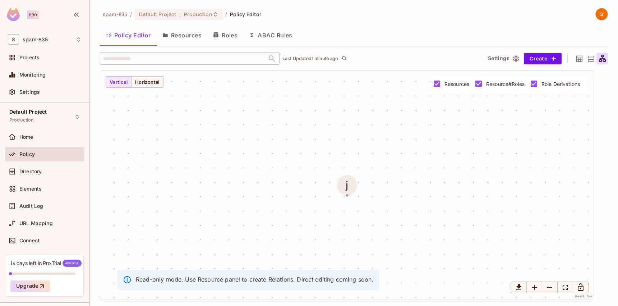
click at [352, 189] on div "j" at bounding box center [347, 185] width 20 height 20
drag, startPoint x: 346, startPoint y: 194, endPoint x: 327, endPoint y: 165, distance: 34.8
click at [327, 165] on body "Pro S spam-835 Projects Monitoring Settings Default Project Production Home Pol…" at bounding box center [309, 153] width 618 height 306
click at [328, 174] on div "j" at bounding box center [346, 185] width 493 height 228
click at [199, 32] on button "Resources" at bounding box center [182, 35] width 51 height 18
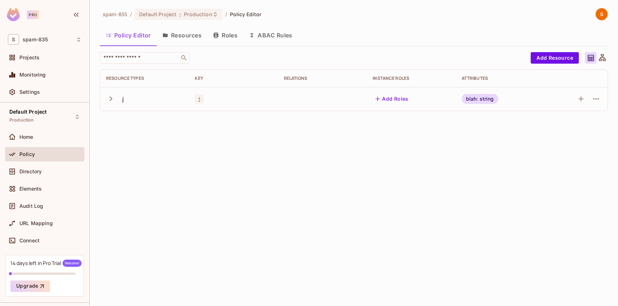
click at [219, 32] on button "Roles" at bounding box center [225, 35] width 36 height 18
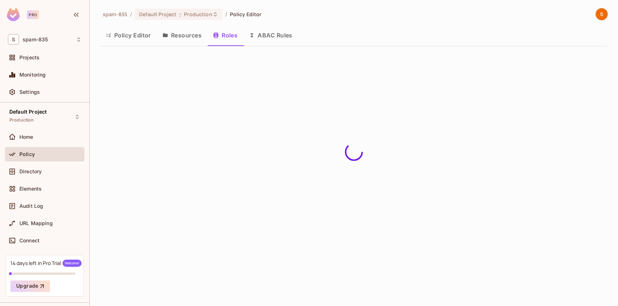
click at [187, 33] on button "Resources" at bounding box center [182, 35] width 51 height 18
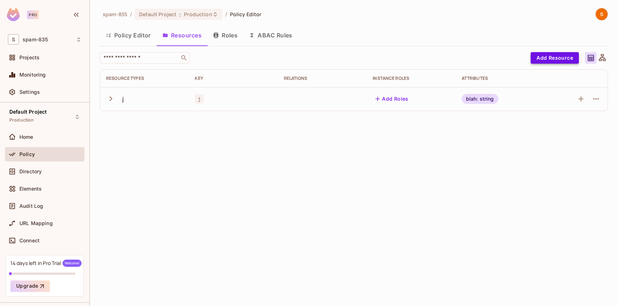
click at [567, 55] on button "Add Resource" at bounding box center [554, 57] width 48 height 11
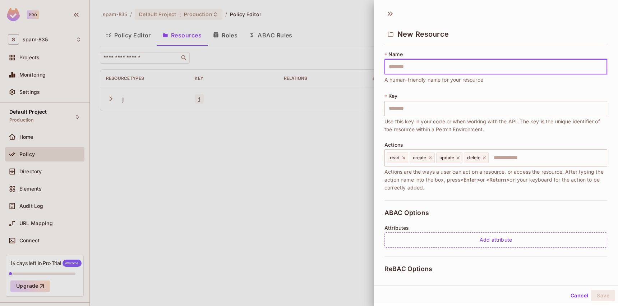
type input "*"
click at [606, 288] on div "Cancel Save" at bounding box center [495, 294] width 244 height 17
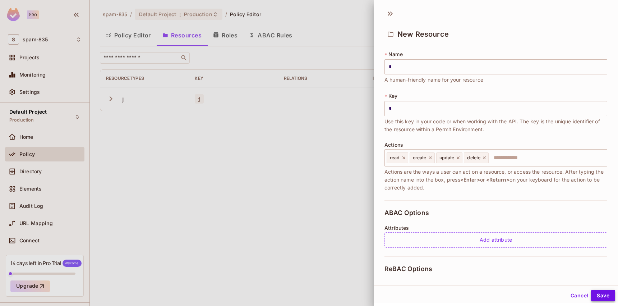
click at [606, 294] on button "Save" at bounding box center [603, 294] width 24 height 11
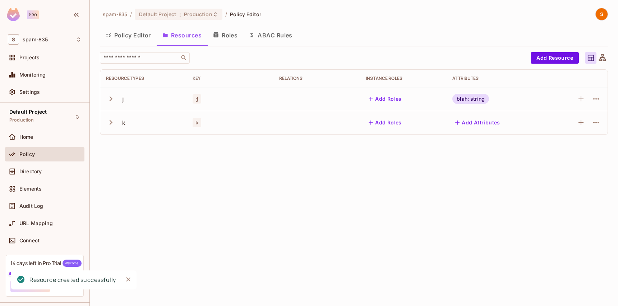
click at [128, 36] on button "Policy Editor" at bounding box center [128, 35] width 57 height 18
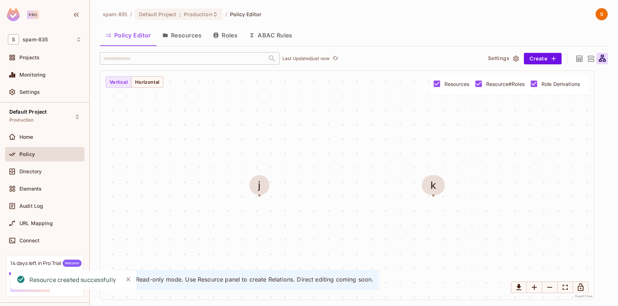
click at [432, 197] on div "j k" at bounding box center [346, 185] width 493 height 228
drag, startPoint x: 433, startPoint y: 195, endPoint x: 430, endPoint y: 178, distance: 17.0
click at [430, 178] on div "j k" at bounding box center [346, 185] width 493 height 228
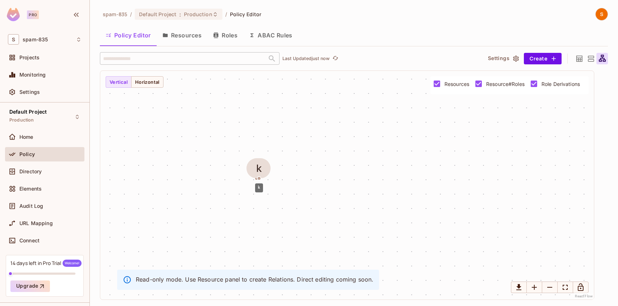
drag, startPoint x: 431, startPoint y: 177, endPoint x: 259, endPoint y: 178, distance: 171.6
click at [259, 178] on body "Pro S spam-835 Projects Monitoring Settings Default Project Production Home Pol…" at bounding box center [309, 153] width 618 height 306
drag, startPoint x: 261, startPoint y: 169, endPoint x: 340, endPoint y: 161, distance: 79.8
click at [290, 162] on div "k" at bounding box center [288, 167] width 6 height 11
click at [186, 31] on button "Resources" at bounding box center [182, 35] width 51 height 18
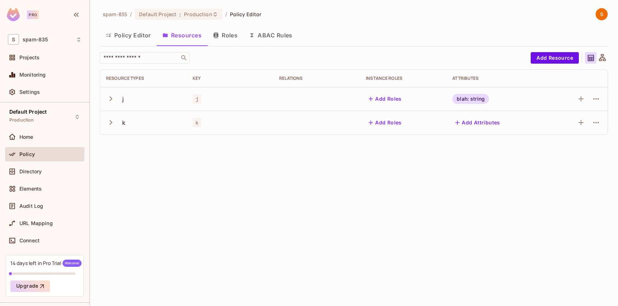
click at [228, 101] on div "j" at bounding box center [229, 98] width 75 height 7
click at [107, 97] on icon "button" at bounding box center [111, 99] width 10 height 10
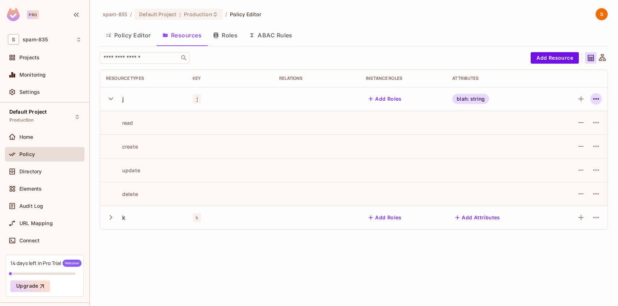
click at [598, 97] on icon "button" at bounding box center [595, 98] width 9 height 9
click at [570, 126] on div "Edit Resource" at bounding box center [565, 127] width 34 height 7
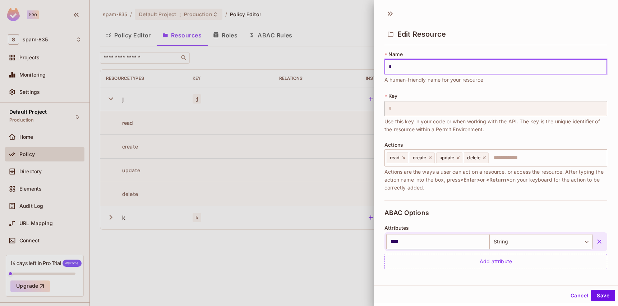
click at [538, 208] on div "ABAC Options Attributes **** ​ String ****** ​ Add attribute" at bounding box center [495, 239] width 223 height 78
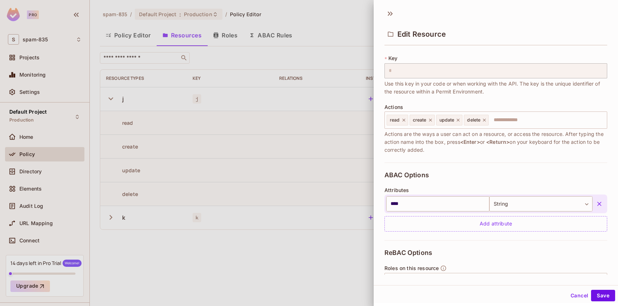
scroll to position [111, 0]
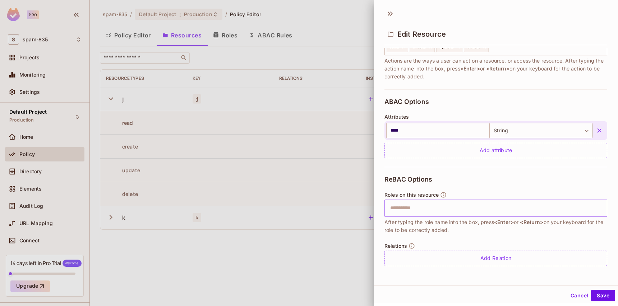
click at [398, 215] on div "​" at bounding box center [495, 207] width 223 height 17
click at [346, 223] on div at bounding box center [309, 153] width 618 height 306
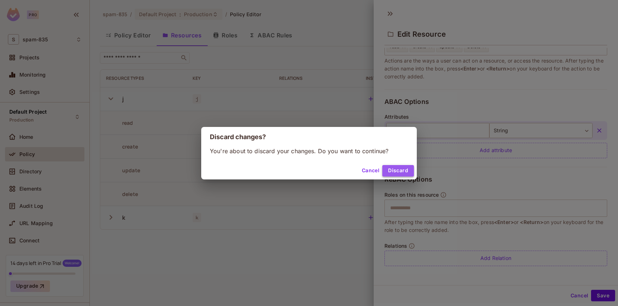
click at [395, 170] on button "Discard" at bounding box center [398, 170] width 32 height 11
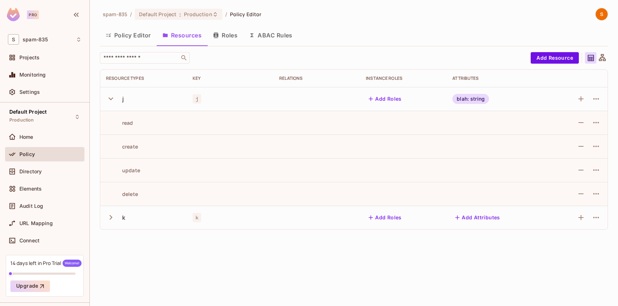
click at [125, 41] on button "Policy Editor" at bounding box center [128, 35] width 57 height 18
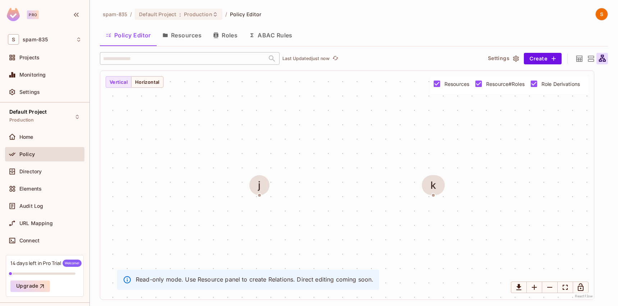
click at [222, 35] on button "Roles" at bounding box center [225, 35] width 36 height 18
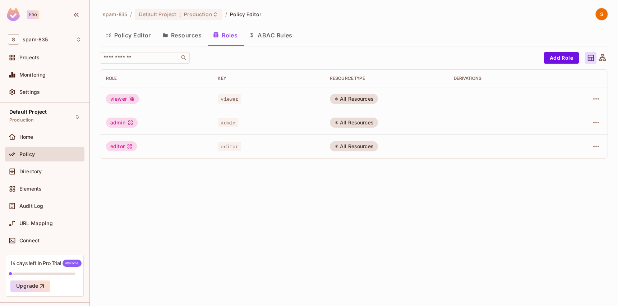
click at [132, 37] on button "Policy Editor" at bounding box center [128, 35] width 57 height 18
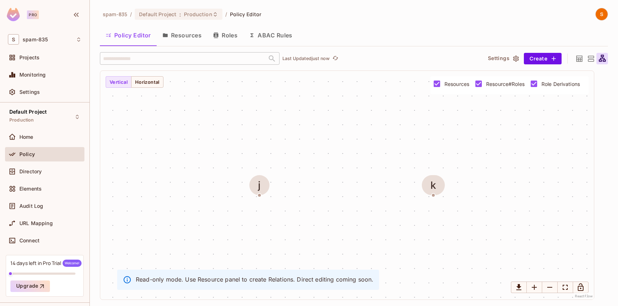
click at [232, 27] on button "Roles" at bounding box center [225, 35] width 36 height 18
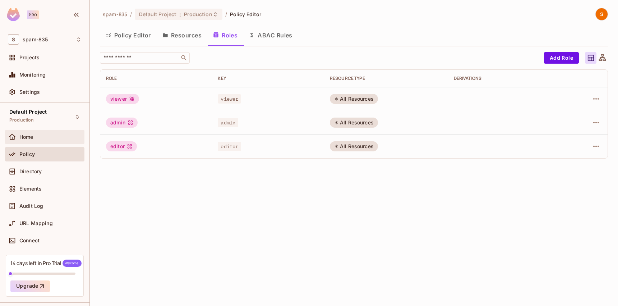
click at [42, 139] on div "Home" at bounding box center [50, 137] width 62 height 6
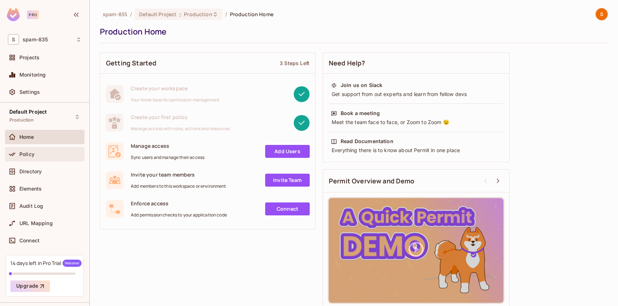
click at [31, 152] on span "Policy" at bounding box center [26, 154] width 15 height 6
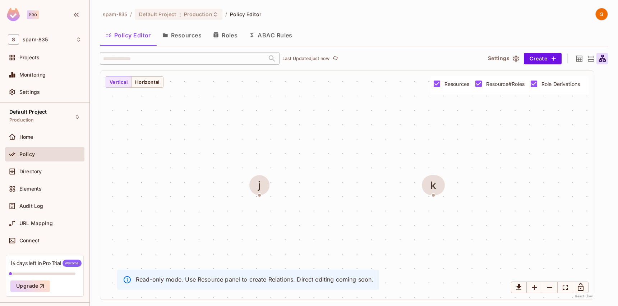
click at [256, 41] on button "ABAC Rules" at bounding box center [270, 35] width 55 height 18
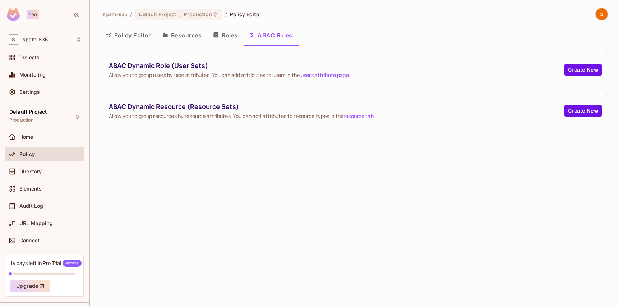
click at [198, 118] on span "Allow you to group resources by resource attributes. You can add attributes to …" at bounding box center [336, 115] width 455 height 7
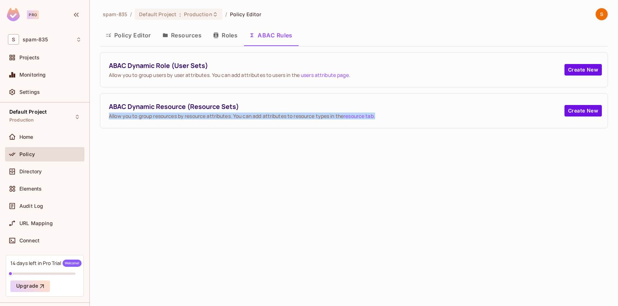
click at [198, 118] on span "Allow you to group resources by resource attributes. You can add attributes to …" at bounding box center [336, 115] width 455 height 7
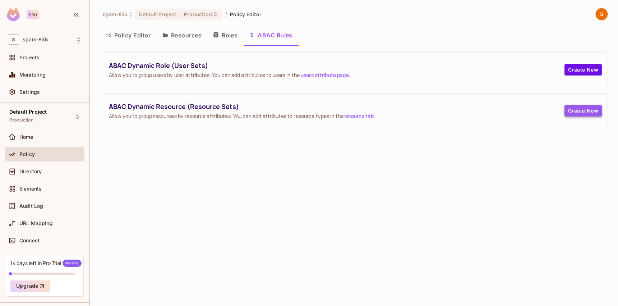
click at [578, 108] on button "Create New" at bounding box center [582, 110] width 37 height 11
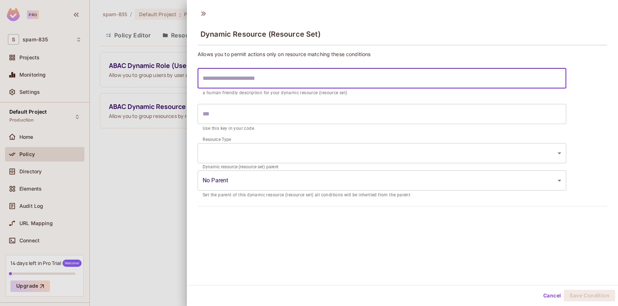
click at [378, 79] on input "text" at bounding box center [381, 78] width 368 height 20
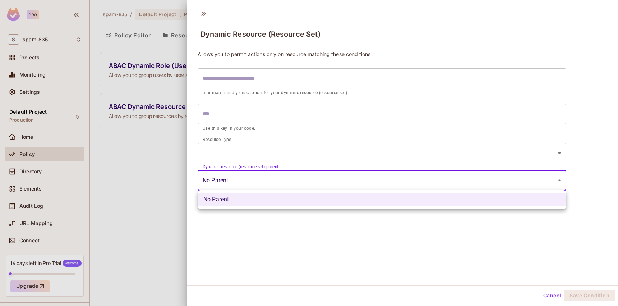
click at [221, 178] on body "Pro S spam-835 Projects Monitoring Settings Default Project Production Home Pol…" at bounding box center [309, 153] width 618 height 306
click at [221, 178] on div at bounding box center [309, 153] width 618 height 306
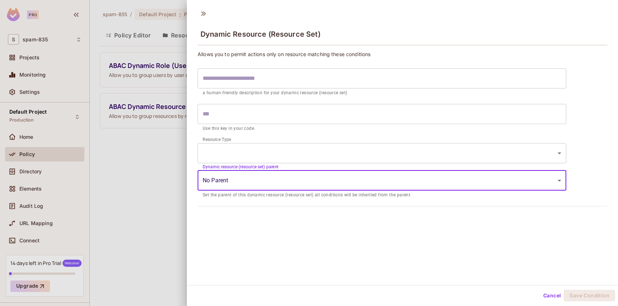
click at [241, 154] on body "Pro S spam-835 Projects Monitoring Settings Default Project Production Home Pol…" at bounding box center [309, 153] width 618 height 306
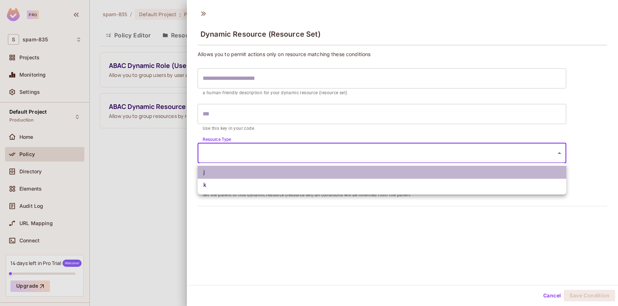
click at [218, 176] on li "j" at bounding box center [381, 172] width 368 height 13
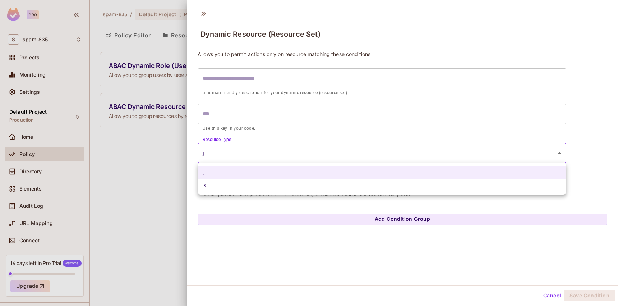
click at [242, 159] on body "Pro S spam-835 Projects Monitoring Settings Default Project Production Home Pol…" at bounding box center [309, 153] width 618 height 306
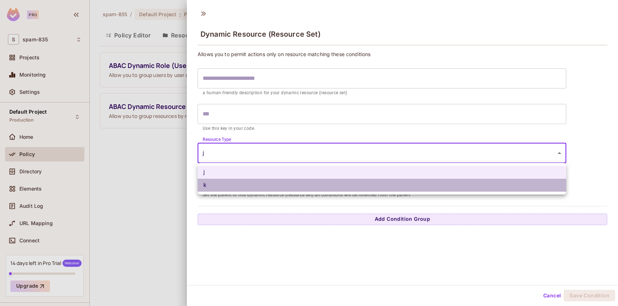
click at [220, 181] on li "k" at bounding box center [381, 184] width 368 height 13
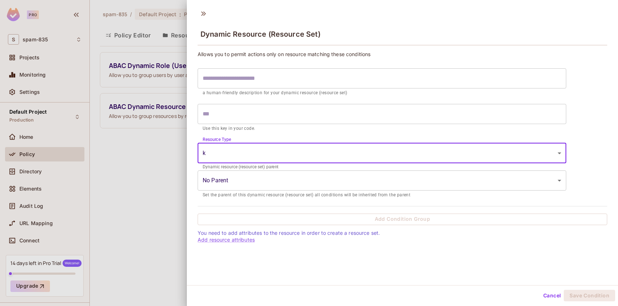
click at [241, 153] on body "Pro S spam-835 Projects Monitoring Settings Default Project Production Home Pol…" at bounding box center [309, 153] width 618 height 306
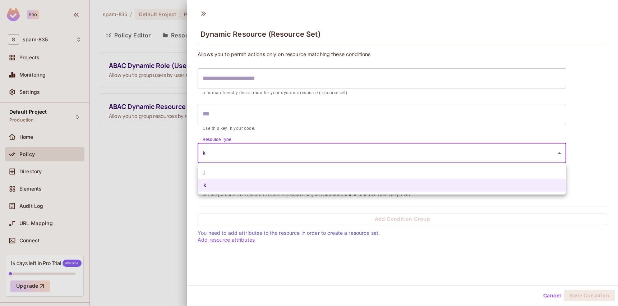
click at [234, 172] on li "j" at bounding box center [381, 172] width 368 height 13
type input "*"
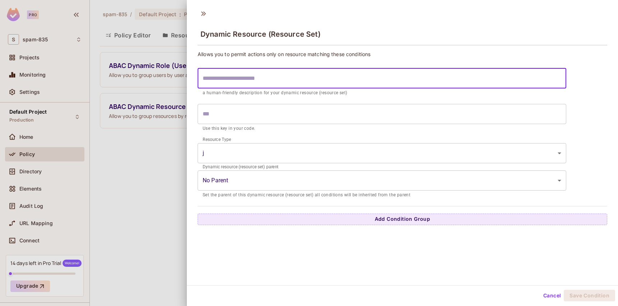
click at [248, 71] on input "text" at bounding box center [381, 78] width 368 height 20
type input "*"
type input "**"
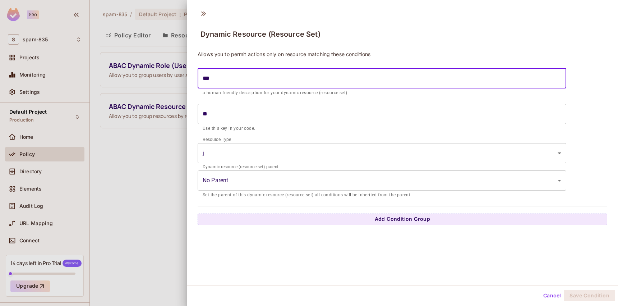
type input "****"
type input "*****"
type input "******"
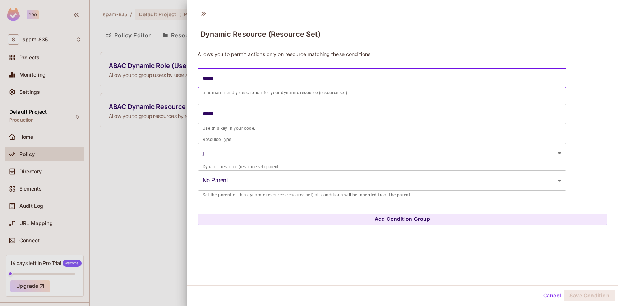
type input "******"
type input "*******"
click at [205, 78] on input "*******" at bounding box center [381, 78] width 368 height 20
type input "******"
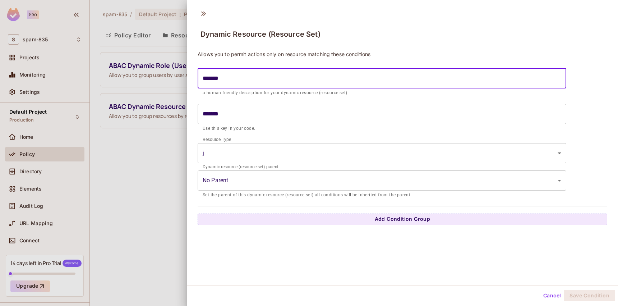
type input "******"
type input "*******"
click at [338, 240] on div "Dynamic Resource (Resource Set) Allows you to permit actions only on resource m…" at bounding box center [402, 145] width 431 height 280
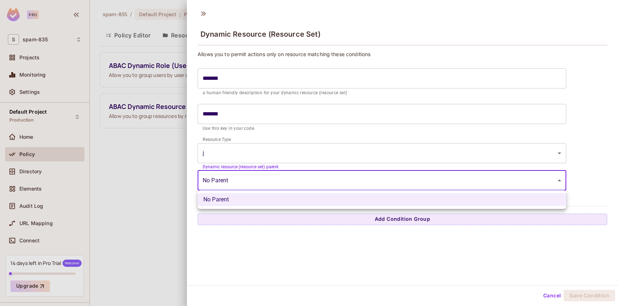
click at [322, 188] on body "Pro S spam-835 Projects Monitoring Settings Default Project Production Home Pol…" at bounding box center [309, 153] width 618 height 306
click at [322, 186] on div at bounding box center [309, 153] width 618 height 306
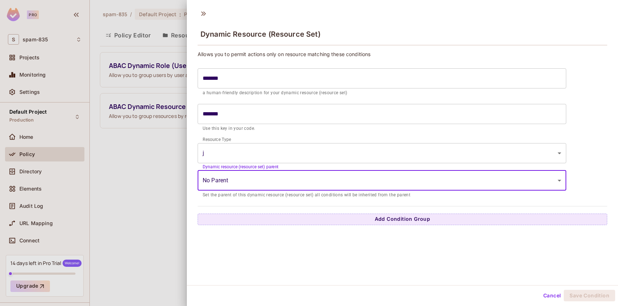
click at [321, 199] on div "Allows you to permit actions only on resource matching these conditions *******…" at bounding box center [401, 138] width 409 height 174
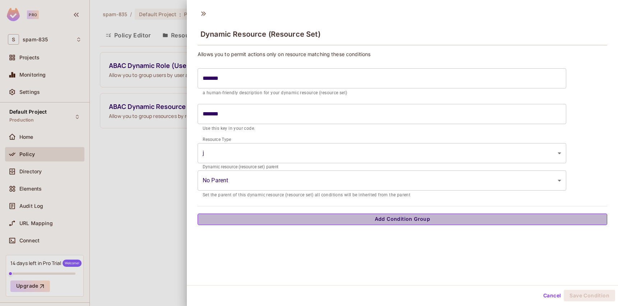
click at [404, 222] on button "Add Condition Group" at bounding box center [401, 218] width 409 height 11
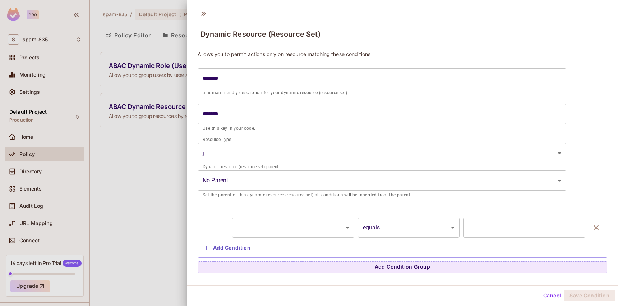
click at [348, 233] on body "Pro S spam-835 Projects Monitoring Settings Default Project Production Home Pol…" at bounding box center [309, 153] width 618 height 306
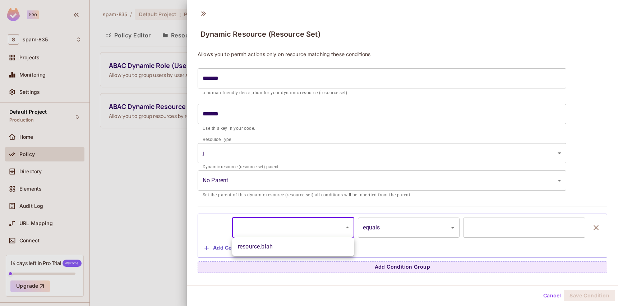
click at [330, 243] on li "resource.blah" at bounding box center [293, 246] width 122 height 13
type input "**********"
click at [388, 234] on body "**********" at bounding box center [309, 153] width 618 height 306
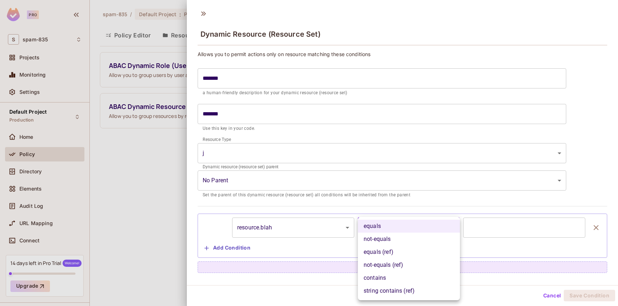
click at [385, 229] on li "equals" at bounding box center [409, 225] width 102 height 13
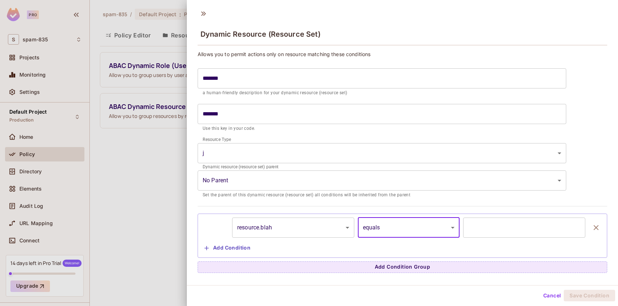
click at [479, 228] on input "text" at bounding box center [524, 227] width 122 height 20
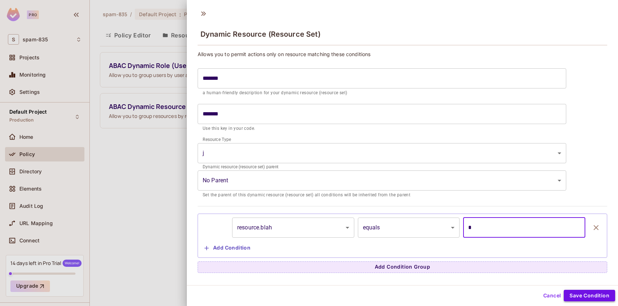
type input "*"
click at [612, 294] on button "Save Condition" at bounding box center [588, 294] width 51 height 11
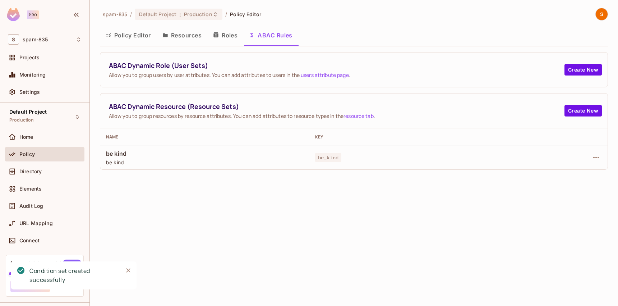
click at [598, 152] on div at bounding box center [563, 157] width 78 height 11
click at [597, 158] on icon "button" at bounding box center [595, 157] width 9 height 9
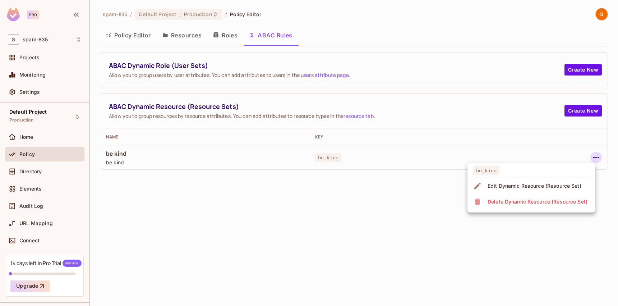
click at [597, 158] on div at bounding box center [309, 153] width 618 height 306
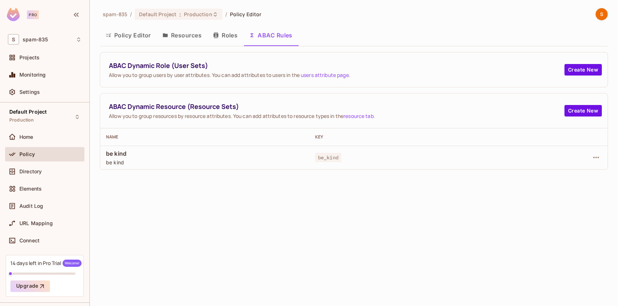
click at [194, 34] on button "Resources" at bounding box center [182, 35] width 51 height 18
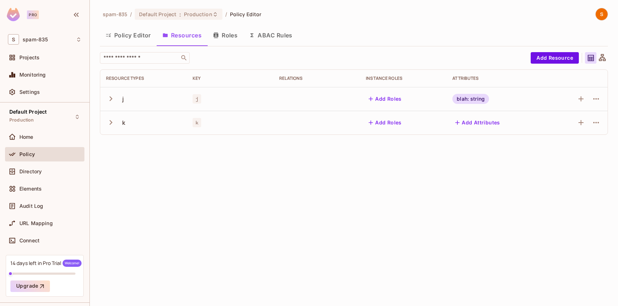
click at [603, 59] on icon at bounding box center [601, 57] width 7 height 7
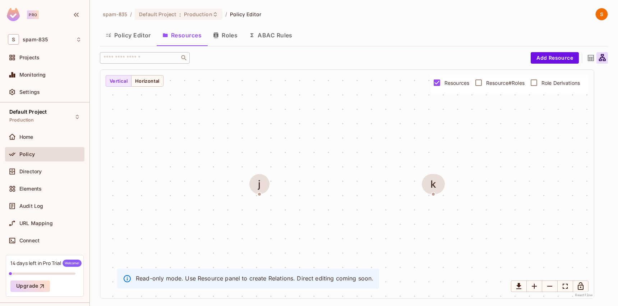
click at [590, 58] on icon at bounding box center [590, 58] width 6 height 6
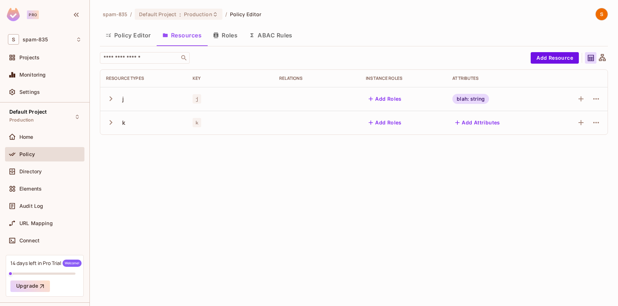
click at [260, 38] on button "ABAC Rules" at bounding box center [270, 35] width 55 height 18
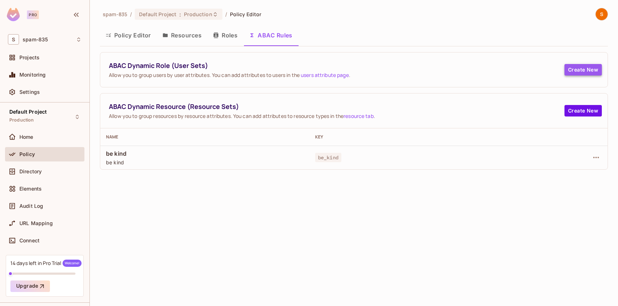
click at [585, 69] on button "Create New" at bounding box center [582, 69] width 37 height 11
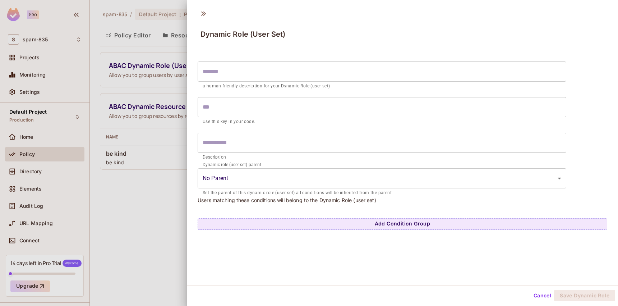
click at [490, 71] on input "text" at bounding box center [381, 71] width 368 height 20
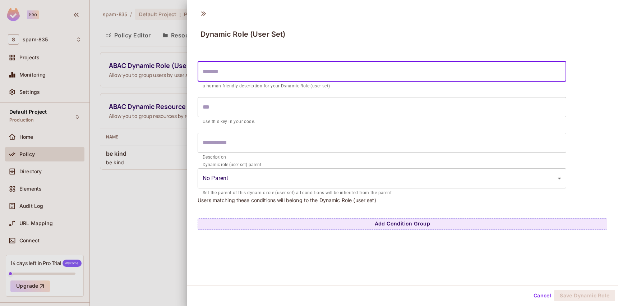
type input "**********"
click at [304, 146] on input "text" at bounding box center [381, 142] width 368 height 20
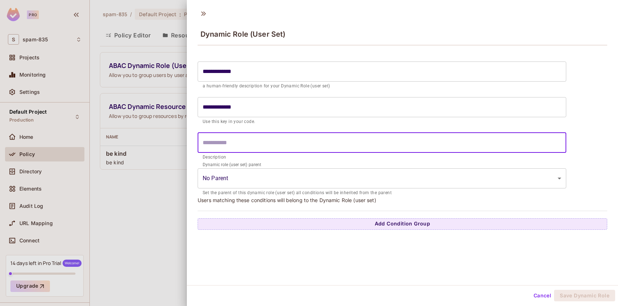
click at [312, 172] on body "**********" at bounding box center [309, 153] width 618 height 306
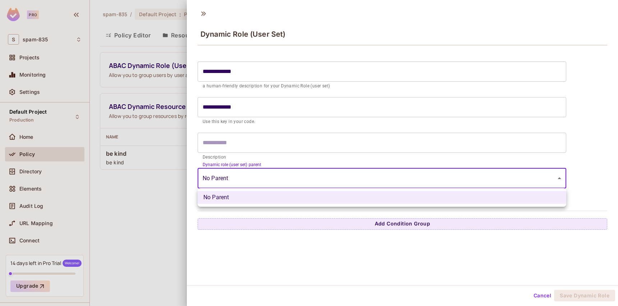
click at [324, 155] on div at bounding box center [309, 153] width 618 height 306
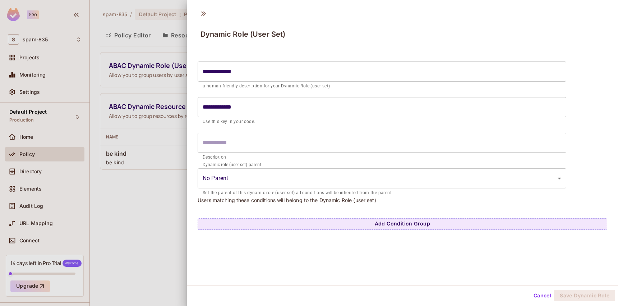
click at [325, 161] on form "**********" at bounding box center [381, 127] width 368 height 139
click at [276, 70] on input "**********" at bounding box center [381, 71] width 368 height 20
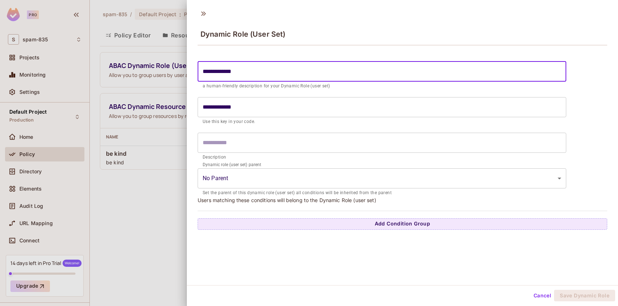
click at [276, 70] on input "**********" at bounding box center [381, 71] width 368 height 20
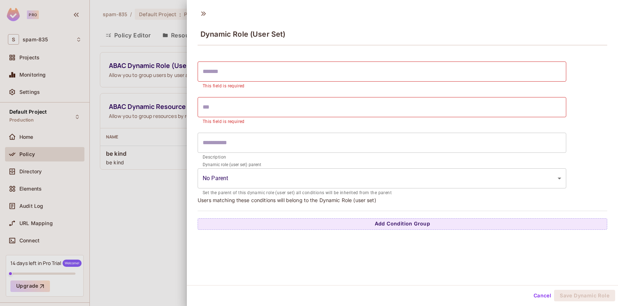
click at [360, 120] on p "This field is required" at bounding box center [381, 121] width 358 height 7
drag, startPoint x: 69, startPoint y: 113, endPoint x: 66, endPoint y: 117, distance: 5.0
click at [69, 113] on div at bounding box center [309, 153] width 618 height 306
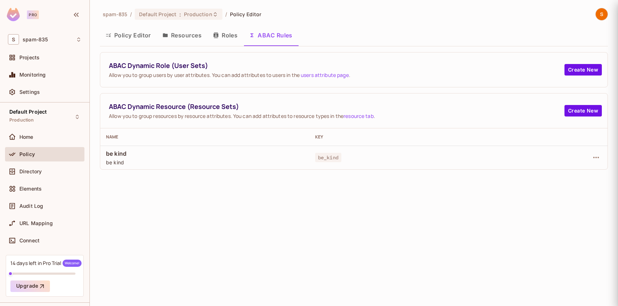
click at [65, 121] on div at bounding box center [309, 153] width 618 height 306
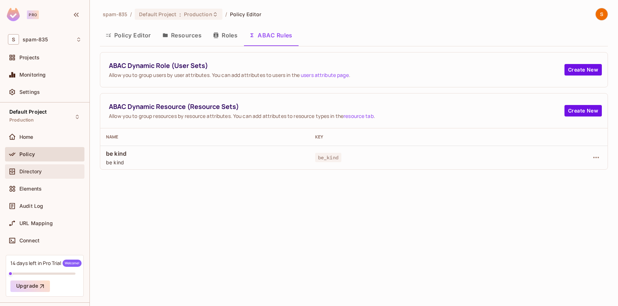
click at [40, 169] on span "Directory" at bounding box center [30, 171] width 22 height 6
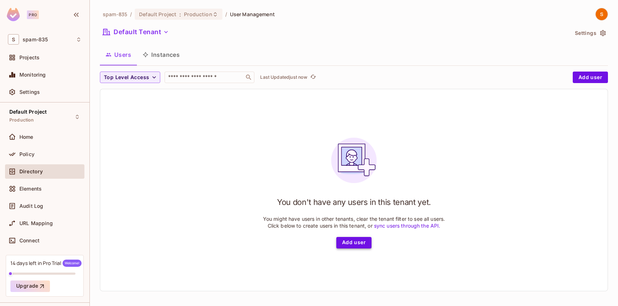
click at [347, 241] on button "Add user" at bounding box center [353, 242] width 35 height 11
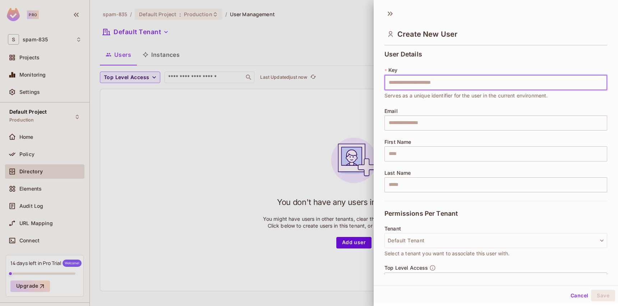
click at [427, 83] on input "text" at bounding box center [495, 82] width 223 height 15
type input "*"
type input "****"
click at [423, 99] on span "Serves as a unique identifier for the user in the current environment." at bounding box center [465, 96] width 163 height 8
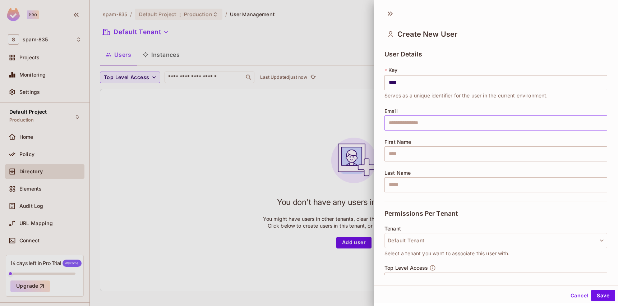
click at [421, 117] on input "text" at bounding box center [495, 122] width 223 height 15
click at [451, 113] on div "Email ​" at bounding box center [495, 119] width 223 height 22
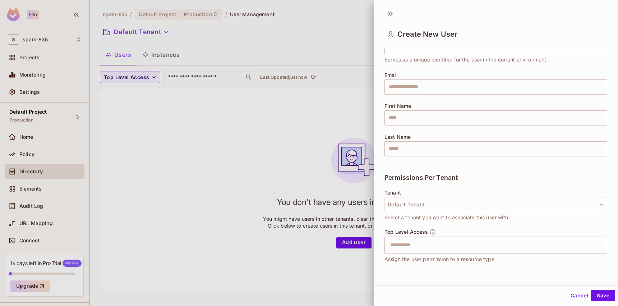
scroll to position [59, 0]
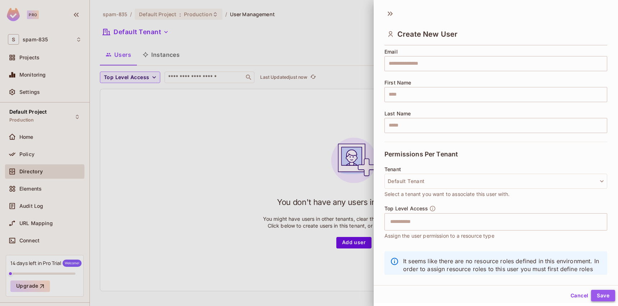
click at [612, 293] on button "Save" at bounding box center [603, 294] width 24 height 11
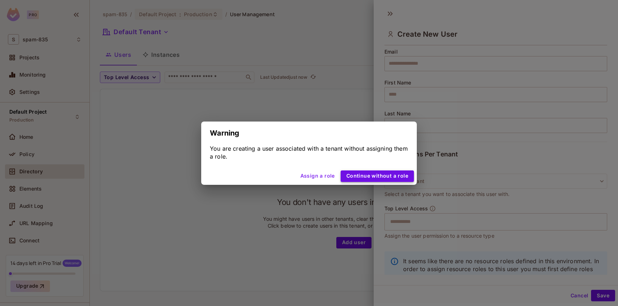
click at [372, 172] on button "Continue without a role" at bounding box center [376, 175] width 73 height 11
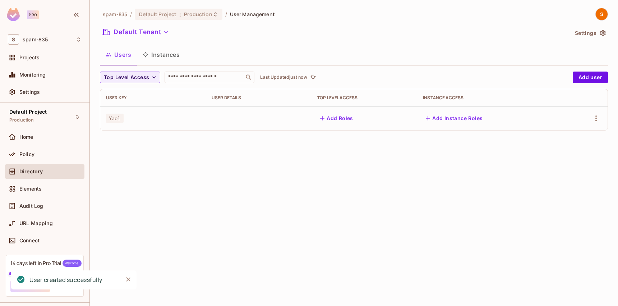
click at [298, 159] on div "spam-835 / Default Project : Production / User Management Default Tenant Settin…" at bounding box center [354, 153] width 528 height 306
click at [596, 117] on icon "button" at bounding box center [595, 118] width 9 height 9
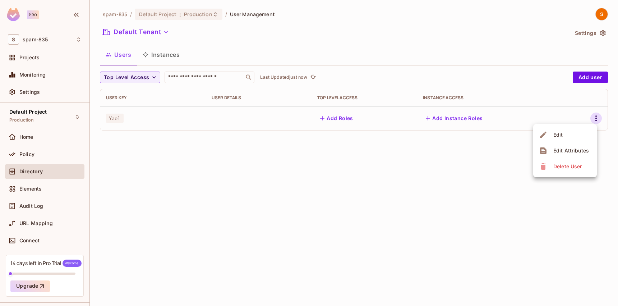
click at [596, 117] on div at bounding box center [309, 153] width 618 height 306
click at [327, 120] on button "Add Roles" at bounding box center [336, 117] width 39 height 11
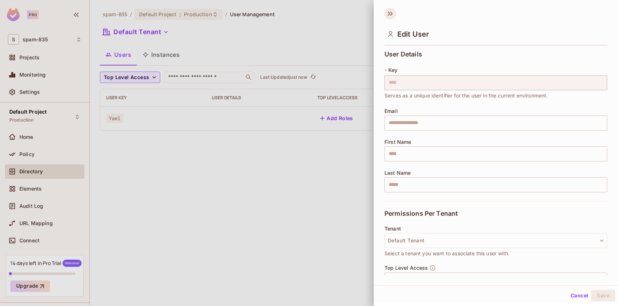
click at [394, 10] on icon at bounding box center [389, 13] width 11 height 11
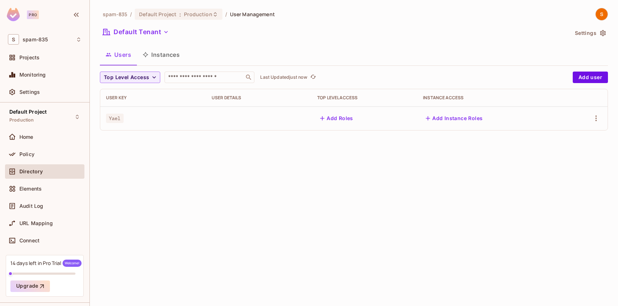
click at [163, 53] on button "Instances" at bounding box center [161, 55] width 48 height 18
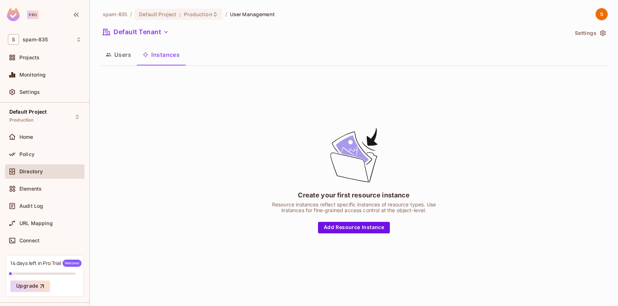
click at [125, 53] on button "Users" at bounding box center [118, 55] width 37 height 18
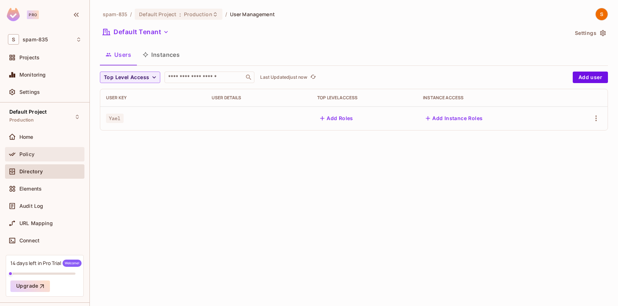
click at [26, 157] on span "Policy" at bounding box center [26, 154] width 15 height 6
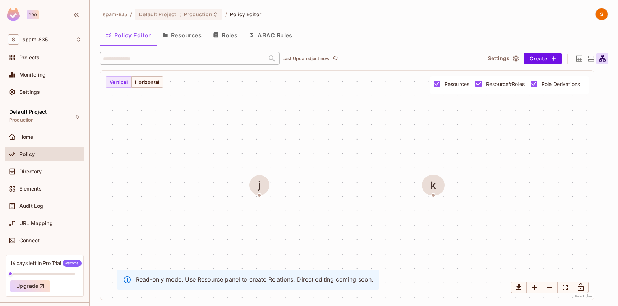
click at [262, 32] on button "ABAC Rules" at bounding box center [270, 35] width 55 height 18
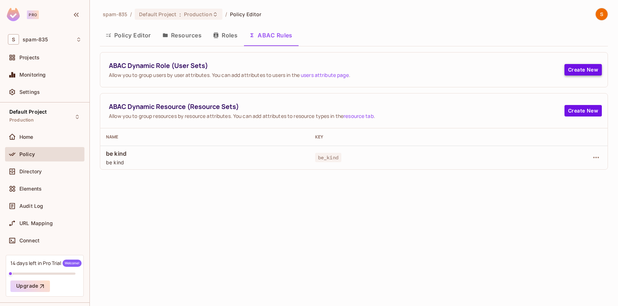
click at [600, 66] on button "Create New" at bounding box center [582, 69] width 37 height 11
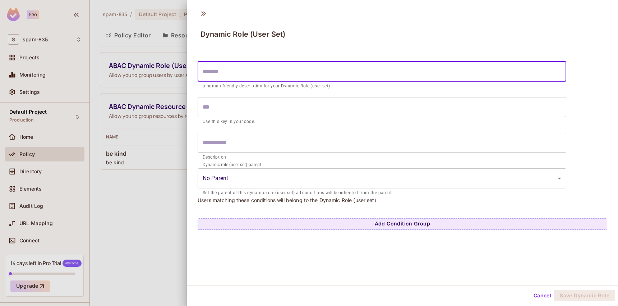
click at [305, 73] on input "text" at bounding box center [381, 71] width 368 height 20
click at [314, 69] on input "text" at bounding box center [381, 71] width 368 height 20
click at [318, 78] on input "text" at bounding box center [381, 71] width 368 height 20
type input "*"
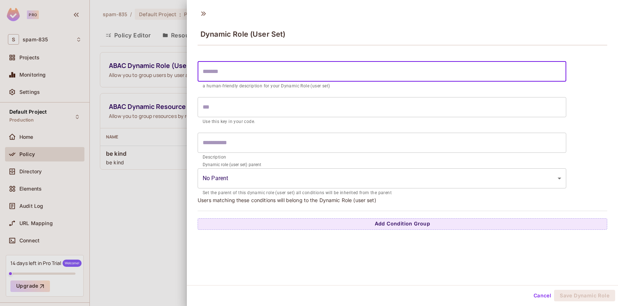
type input "*"
type input "**"
type input "***"
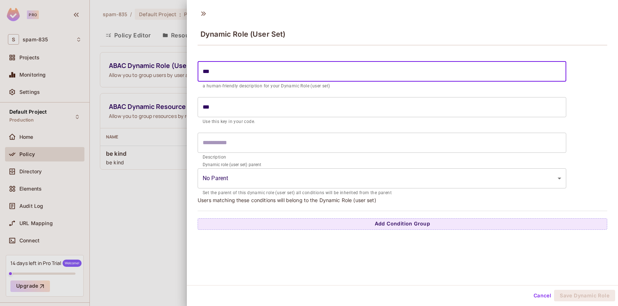
type input "****"
click at [387, 63] on input "****" at bounding box center [381, 71] width 368 height 20
type input "****"
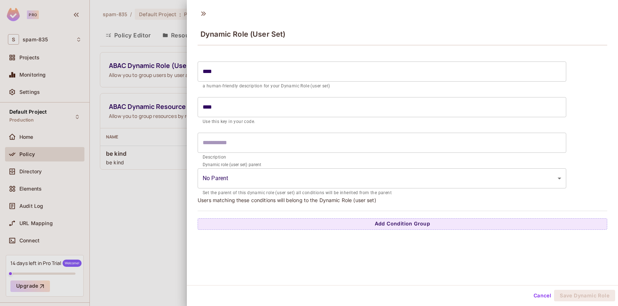
click at [390, 55] on div "**** ​ a human-friendly description for your Dynamic Role (user set) **** ​ Use…" at bounding box center [402, 139] width 431 height 182
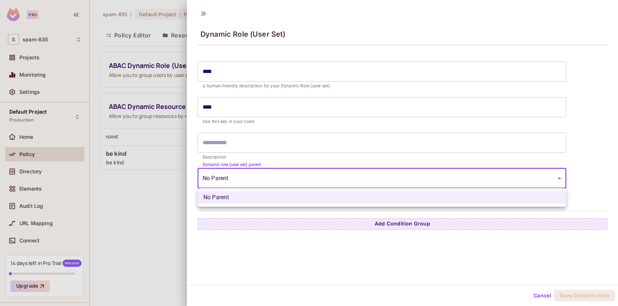
click at [323, 181] on body "Pro S spam-835 Projects Monitoring Settings Default Project Production Home Pol…" at bounding box center [309, 153] width 618 height 306
click at [323, 181] on div at bounding box center [309, 153] width 618 height 306
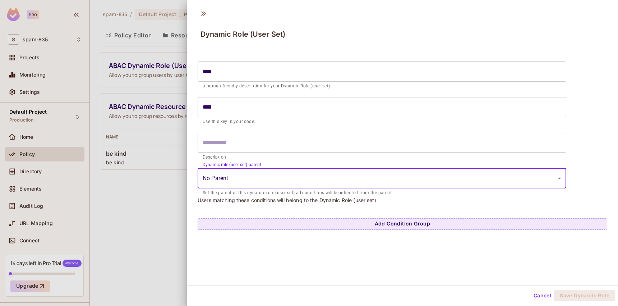
click at [314, 207] on div "**** ​ a human-friendly description for your Dynamic Role (user set) **** ​ Use…" at bounding box center [401, 144] width 409 height 172
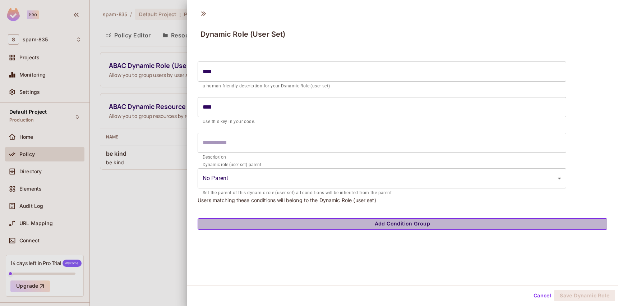
click at [313, 222] on button "Add Condition Group" at bounding box center [401, 223] width 409 height 11
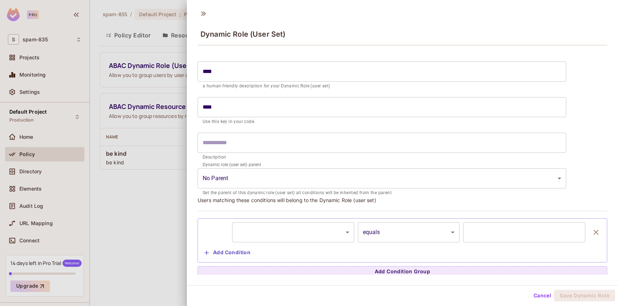
click at [320, 236] on body "Pro S spam-835 Projects Monitoring Settings Default Project Production Home Pol…" at bounding box center [309, 153] width 618 height 306
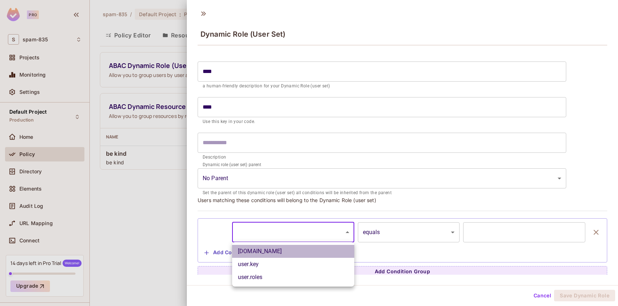
click at [299, 255] on li "user.email" at bounding box center [293, 250] width 122 height 13
type input "**********"
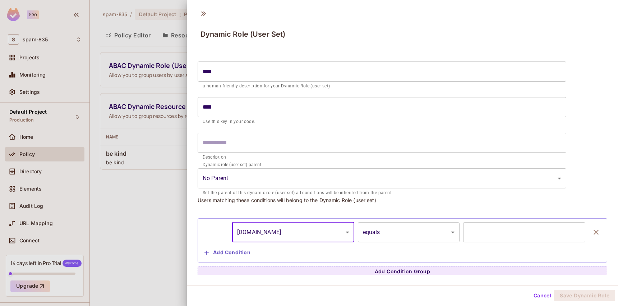
click at [488, 229] on input "text" at bounding box center [524, 232] width 122 height 20
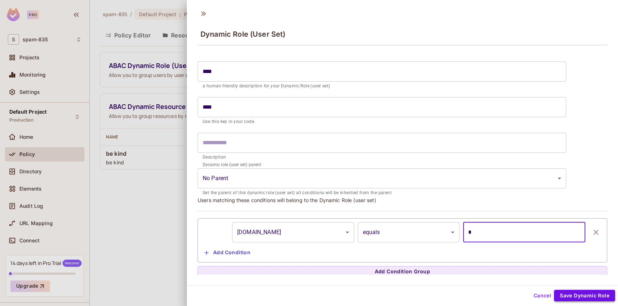
type input "*"
click at [605, 292] on button "Save Dynamic Role" at bounding box center [584, 294] width 61 height 11
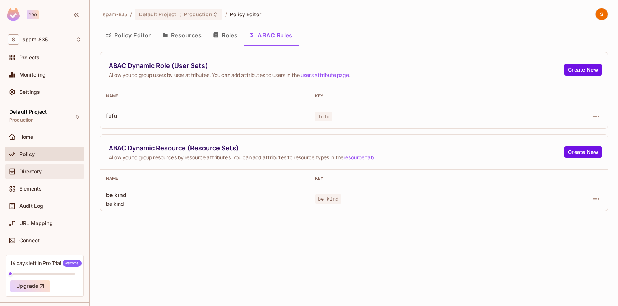
click at [37, 175] on div "Directory" at bounding box center [45, 171] width 74 height 9
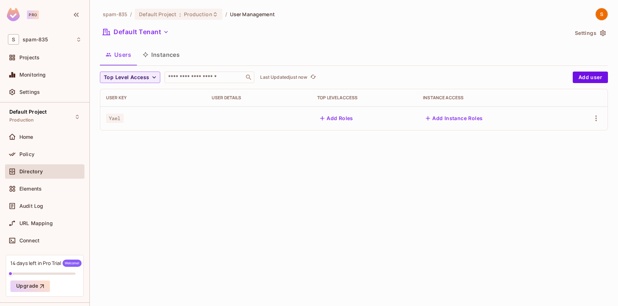
click at [170, 58] on button "Instances" at bounding box center [161, 55] width 48 height 18
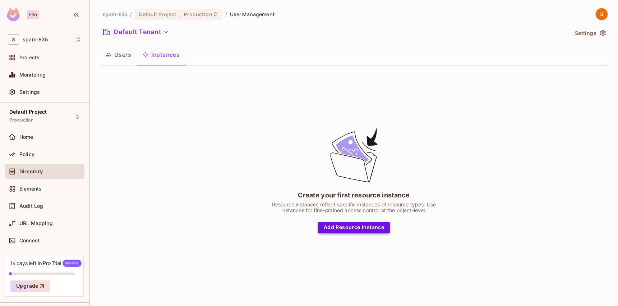
click at [369, 227] on button "Add Resource Instance" at bounding box center [354, 227] width 72 height 11
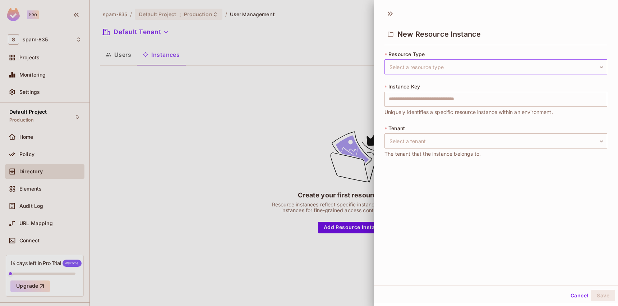
click at [408, 67] on body "Pro S spam-835 Projects Monitoring Settings Default Project Production Home Pol…" at bounding box center [309, 153] width 618 height 306
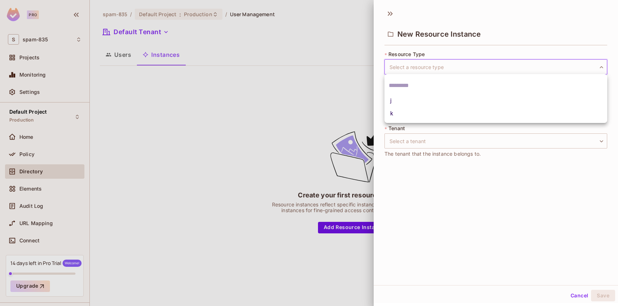
click at [406, 99] on li "j" at bounding box center [495, 100] width 223 height 13
type input "*"
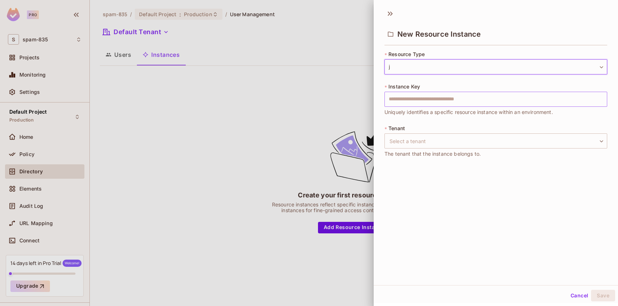
click at [410, 97] on input "text" at bounding box center [495, 99] width 223 height 15
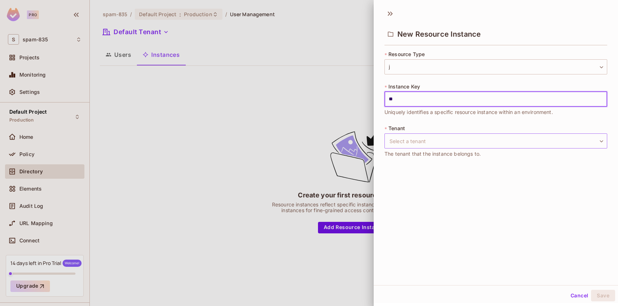
type input "**"
click at [442, 144] on body "Pro S spam-835 Projects Monitoring Settings Default Project Production Home Pol…" at bounding box center [309, 153] width 618 height 306
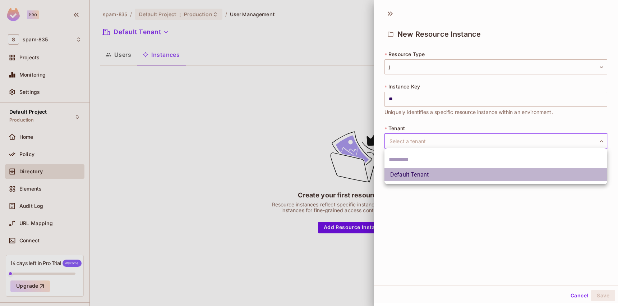
click at [433, 177] on li "Default Tenant" at bounding box center [495, 174] width 223 height 13
type input "*******"
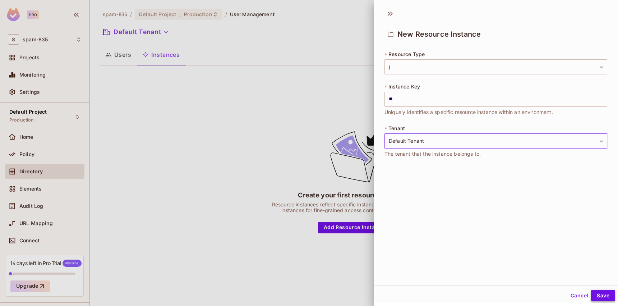
click at [608, 297] on button "Save" at bounding box center [603, 294] width 24 height 11
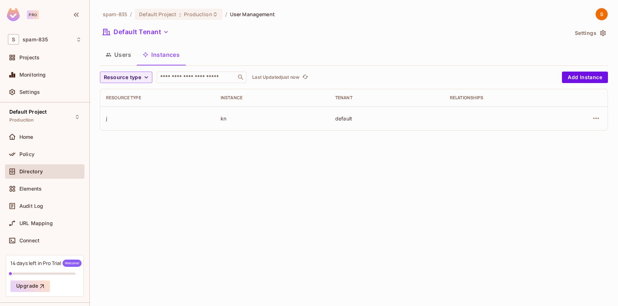
click at [183, 117] on div "j" at bounding box center [157, 118] width 103 height 7
click at [52, 155] on div "Policy" at bounding box center [50, 154] width 62 height 6
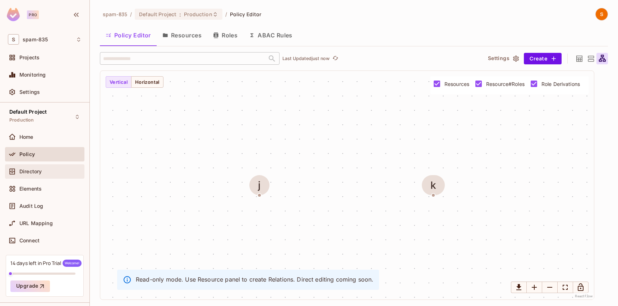
click at [46, 173] on div "Directory" at bounding box center [50, 171] width 62 height 6
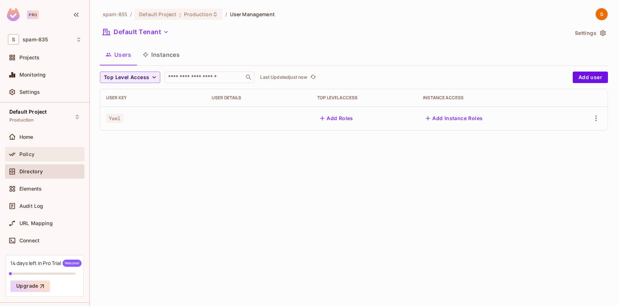
click at [44, 156] on div "Policy" at bounding box center [50, 154] width 62 height 6
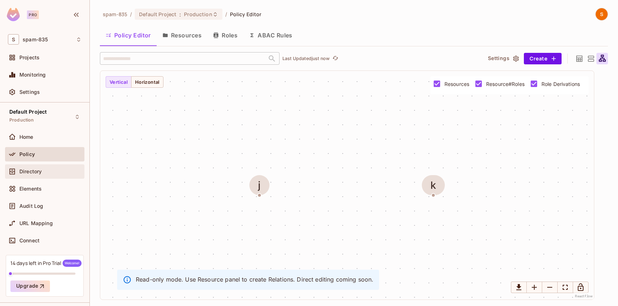
click at [34, 172] on span "Directory" at bounding box center [30, 171] width 22 height 6
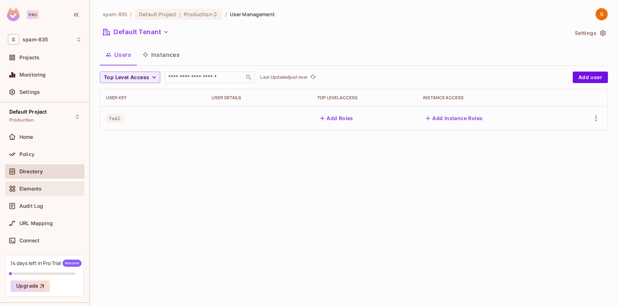
click at [49, 191] on div "Elements" at bounding box center [50, 189] width 62 height 6
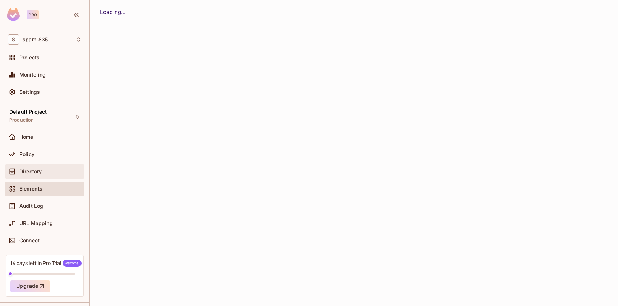
click at [48, 171] on div "Directory" at bounding box center [50, 171] width 62 height 6
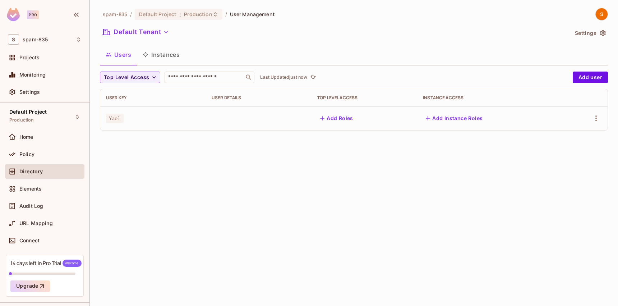
click at [47, 161] on div "Policy" at bounding box center [44, 155] width 79 height 17
click at [47, 159] on div "Policy" at bounding box center [44, 154] width 79 height 14
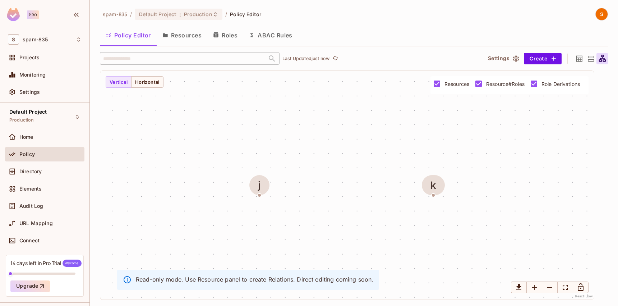
click at [590, 57] on icon at bounding box center [590, 58] width 9 height 9
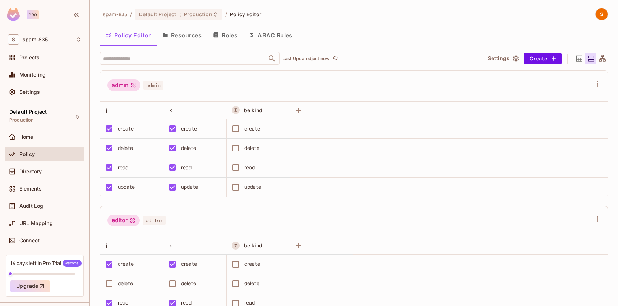
click at [580, 59] on icon at bounding box center [579, 58] width 6 height 6
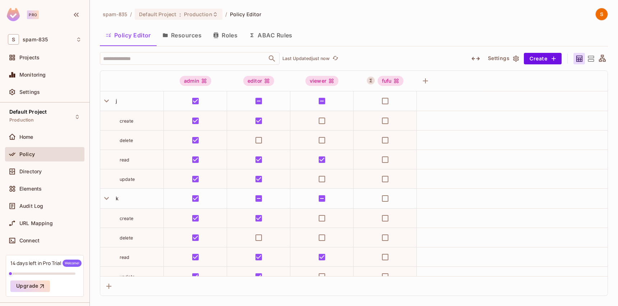
click at [589, 60] on icon at bounding box center [590, 58] width 9 height 9
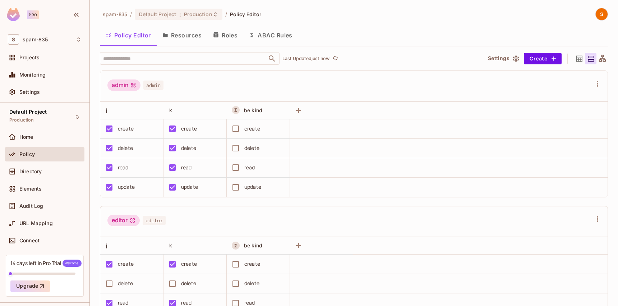
click at [575, 65] on div "​ Last Updated just now Settings Create admin admin j k be kind create create c…" at bounding box center [354, 179] width 508 height 254
click at [578, 55] on icon at bounding box center [578, 58] width 9 height 9
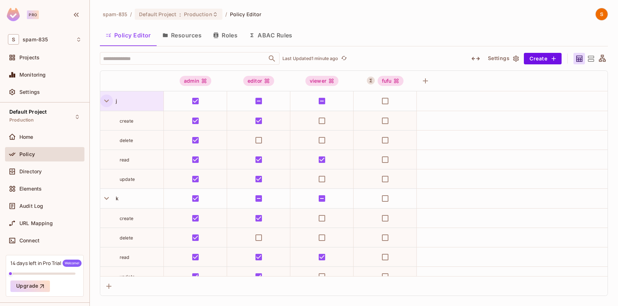
click at [107, 101] on icon "button" at bounding box center [106, 100] width 5 height 3
click at [107, 101] on icon "button" at bounding box center [106, 100] width 3 height 5
click at [108, 101] on icon "button" at bounding box center [107, 101] width 10 height 10
click at [261, 81] on div "editor" at bounding box center [258, 81] width 31 height 10
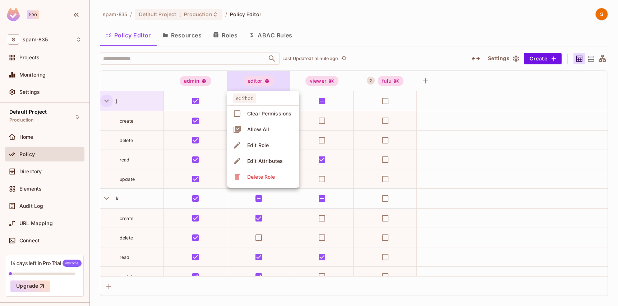
click at [260, 81] on div at bounding box center [309, 153] width 618 height 306
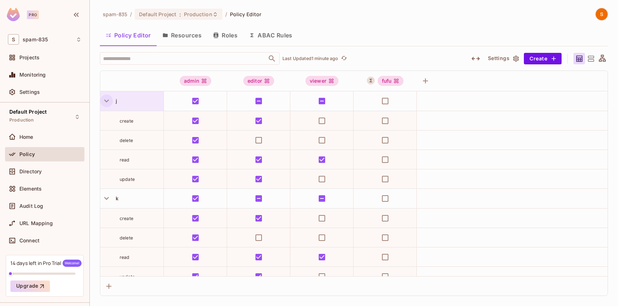
click at [476, 57] on icon "button" at bounding box center [475, 58] width 9 height 9
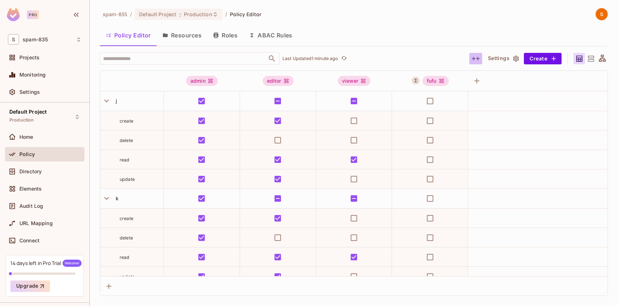
click at [476, 57] on icon "button" at bounding box center [475, 58] width 9 height 9
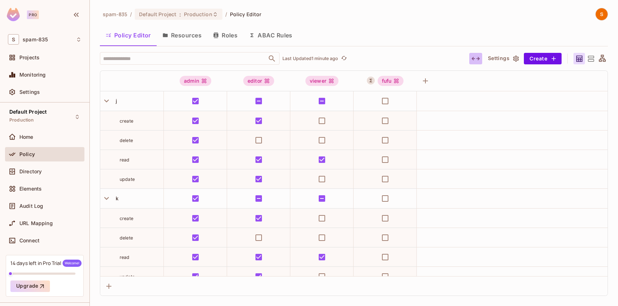
click at [476, 57] on icon "button" at bounding box center [475, 58] width 9 height 9
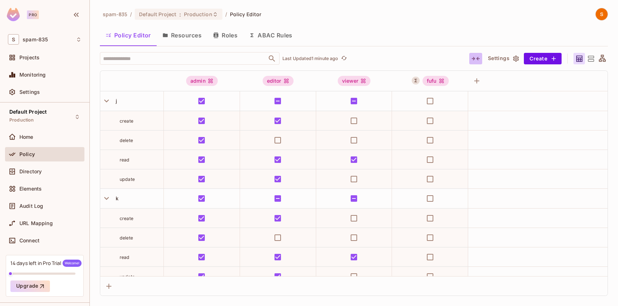
click at [476, 56] on icon "button" at bounding box center [475, 58] width 9 height 9
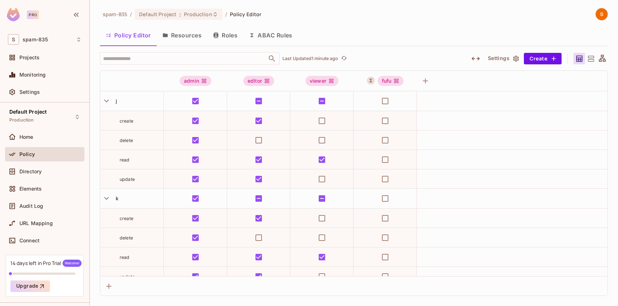
click at [507, 59] on button "Settings" at bounding box center [503, 58] width 36 height 11
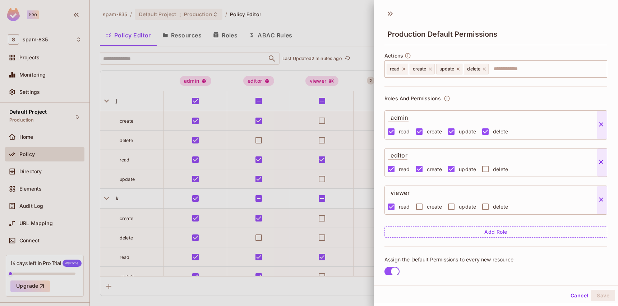
click at [210, 56] on div at bounding box center [309, 153] width 618 height 306
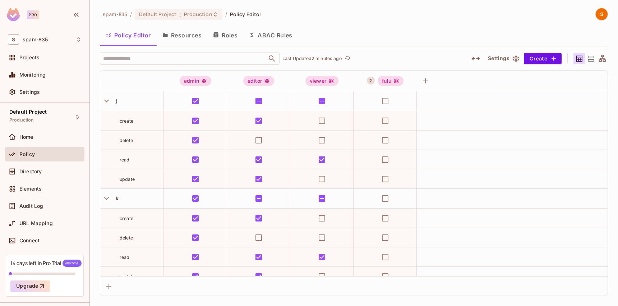
click at [194, 38] on button "Resources" at bounding box center [182, 35] width 51 height 18
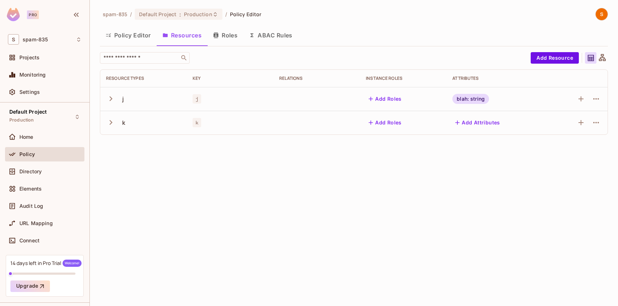
click at [107, 98] on icon "button" at bounding box center [111, 99] width 10 height 10
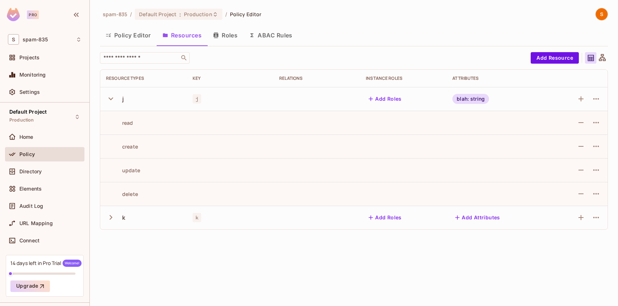
click at [111, 215] on icon "button" at bounding box center [111, 217] width 10 height 10
click at [23, 180] on div "Directory" at bounding box center [44, 172] width 79 height 17
click at [233, 39] on button "Roles" at bounding box center [225, 35] width 36 height 18
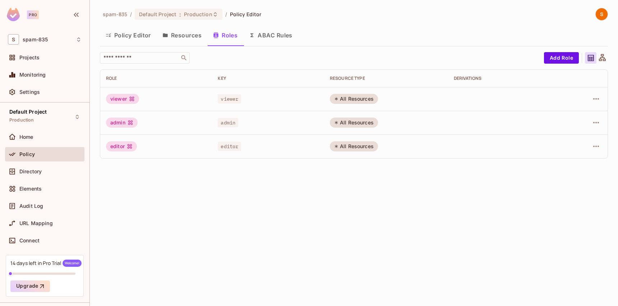
click at [289, 38] on button "ABAC Rules" at bounding box center [270, 35] width 55 height 18
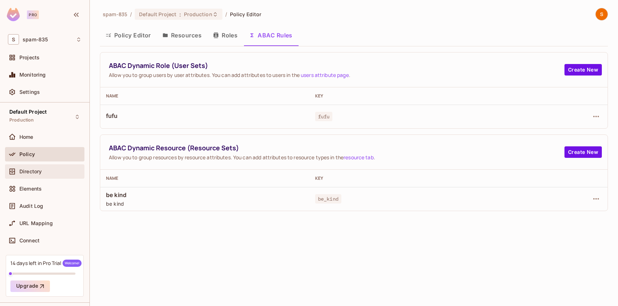
click at [44, 175] on div "Directory" at bounding box center [44, 171] width 79 height 14
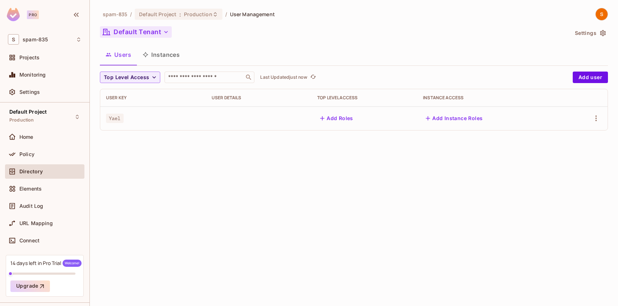
click at [168, 27] on button "Default Tenant" at bounding box center [136, 31] width 72 height 11
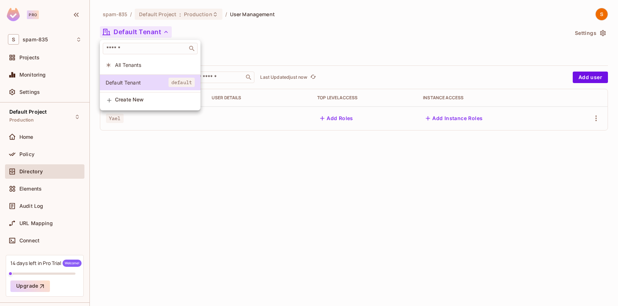
click at [168, 29] on div at bounding box center [309, 153] width 618 height 306
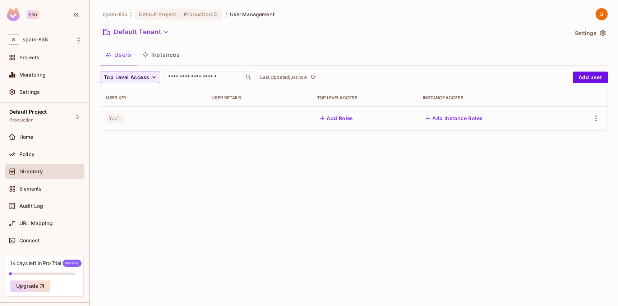
click at [144, 182] on div "spam-835 / Default Project : Production / User Management Default Tenant Settin…" at bounding box center [354, 153] width 528 height 306
click at [159, 32] on button "Default Tenant" at bounding box center [136, 31] width 72 height 11
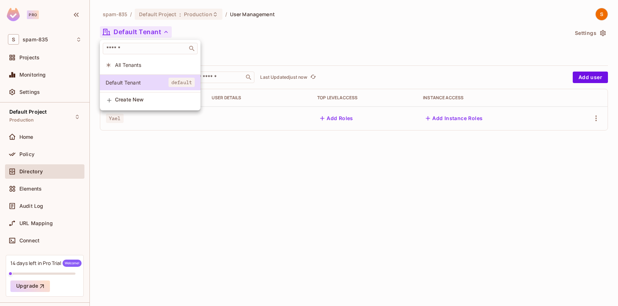
click at [243, 43] on div at bounding box center [309, 153] width 618 height 306
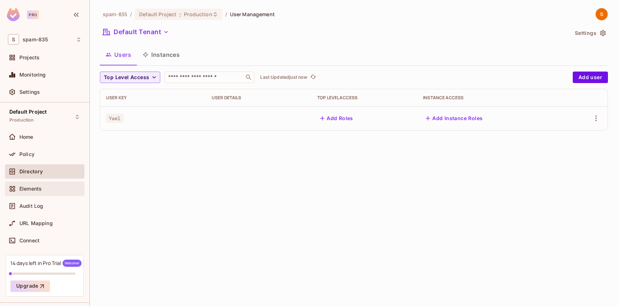
click at [20, 186] on span "Elements" at bounding box center [30, 189] width 22 height 6
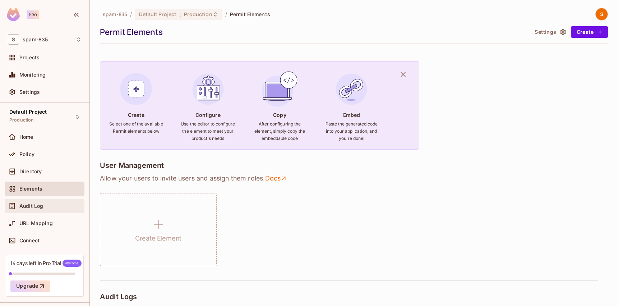
click at [30, 210] on div "Audit Log" at bounding box center [44, 206] width 79 height 14
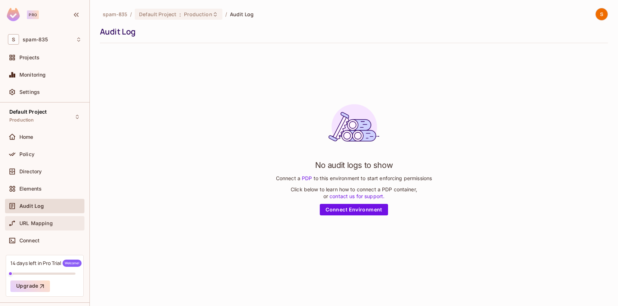
click at [36, 218] on div "URL Mapping" at bounding box center [44, 223] width 79 height 14
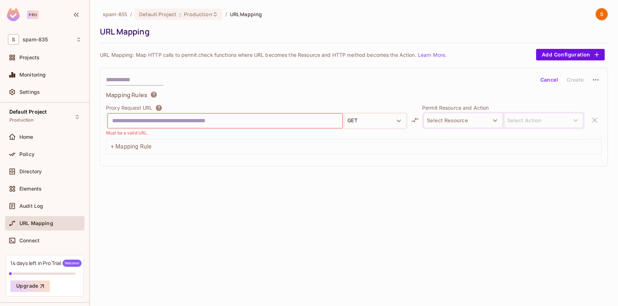
click at [224, 171] on div "spam-835 / Default Project : Production / URL Mapping URL Mapping URL Mapping: …" at bounding box center [354, 153] width 528 height 306
click at [227, 185] on div "spam-835 / Default Project : Production / URL Mapping URL Mapping URL Mapping: …" at bounding box center [354, 153] width 528 height 306
click at [33, 233] on div "Connect" at bounding box center [44, 240] width 79 height 14
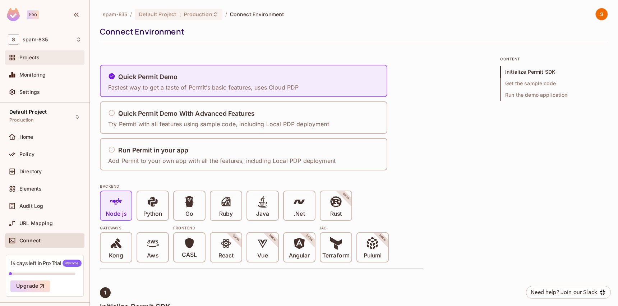
click at [28, 54] on div "Projects" at bounding box center [45, 57] width 74 height 9
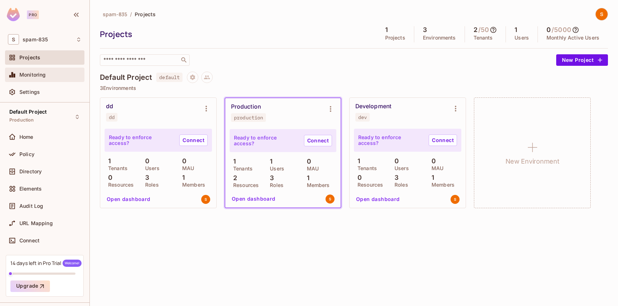
click at [18, 70] on div "Monitoring" at bounding box center [44, 74] width 79 height 14
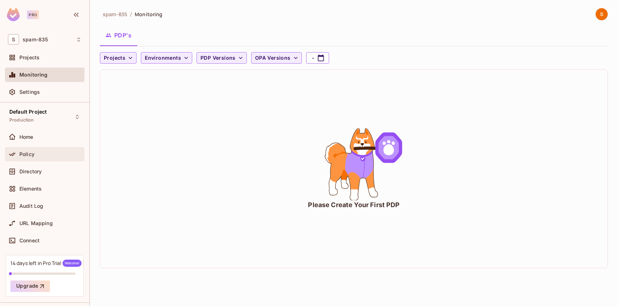
click at [28, 154] on span "Policy" at bounding box center [26, 154] width 15 height 6
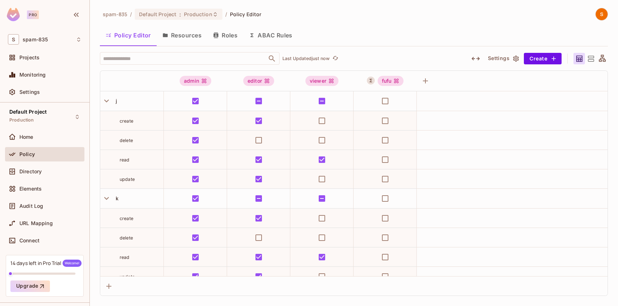
click at [41, 181] on div "Directory" at bounding box center [44, 172] width 79 height 17
click at [41, 174] on div "Directory" at bounding box center [45, 171] width 74 height 9
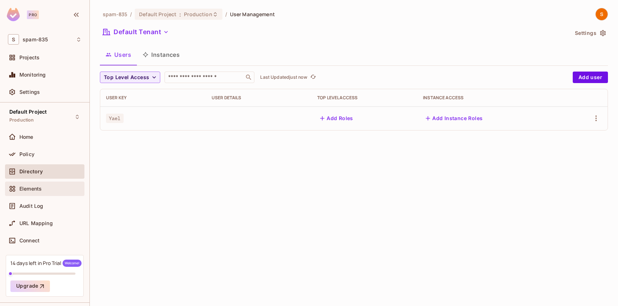
click at [39, 187] on span "Elements" at bounding box center [30, 189] width 22 height 6
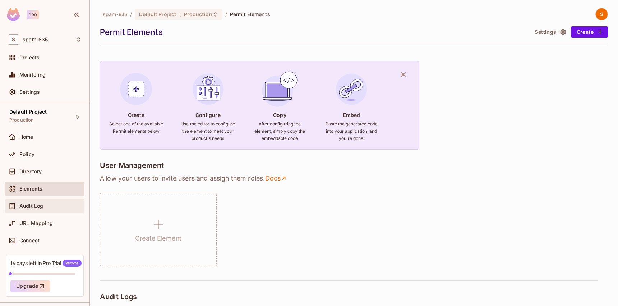
click at [39, 203] on span "Audit Log" at bounding box center [31, 206] width 24 height 6
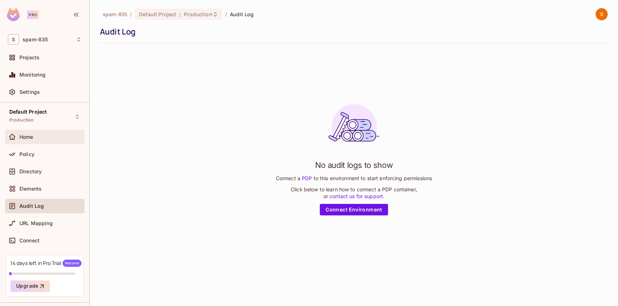
click at [24, 143] on div "Home" at bounding box center [44, 137] width 79 height 14
